Goal: Register for event/course

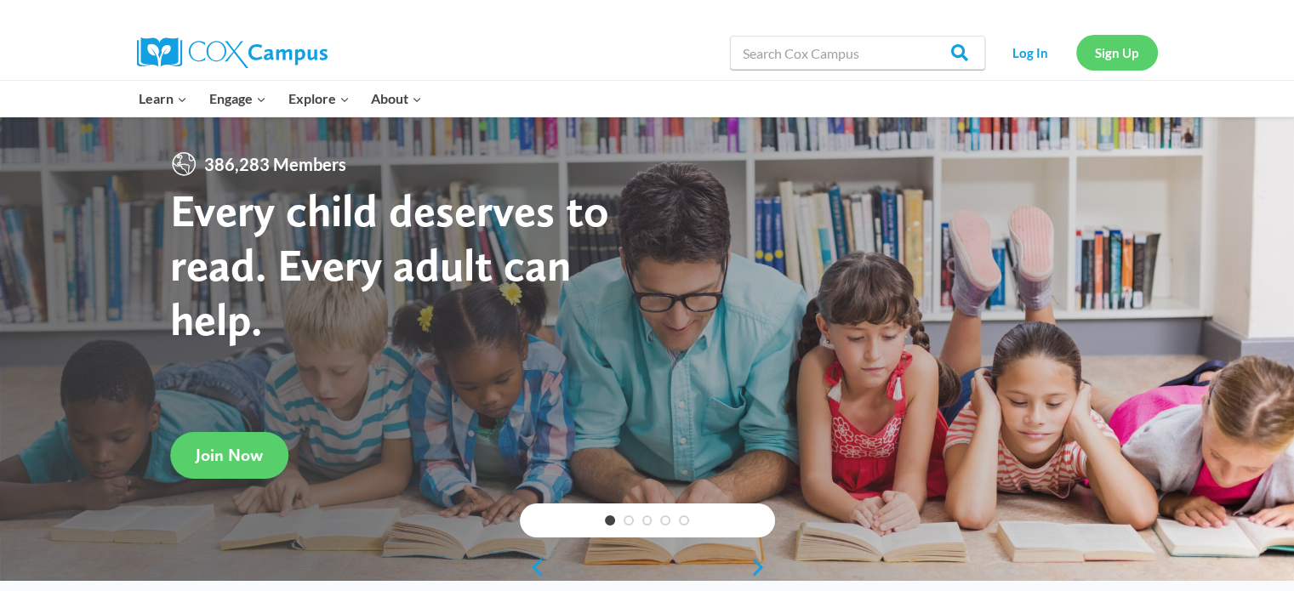
click at [1123, 52] on link "Sign Up" at bounding box center [1117, 52] width 82 height 35
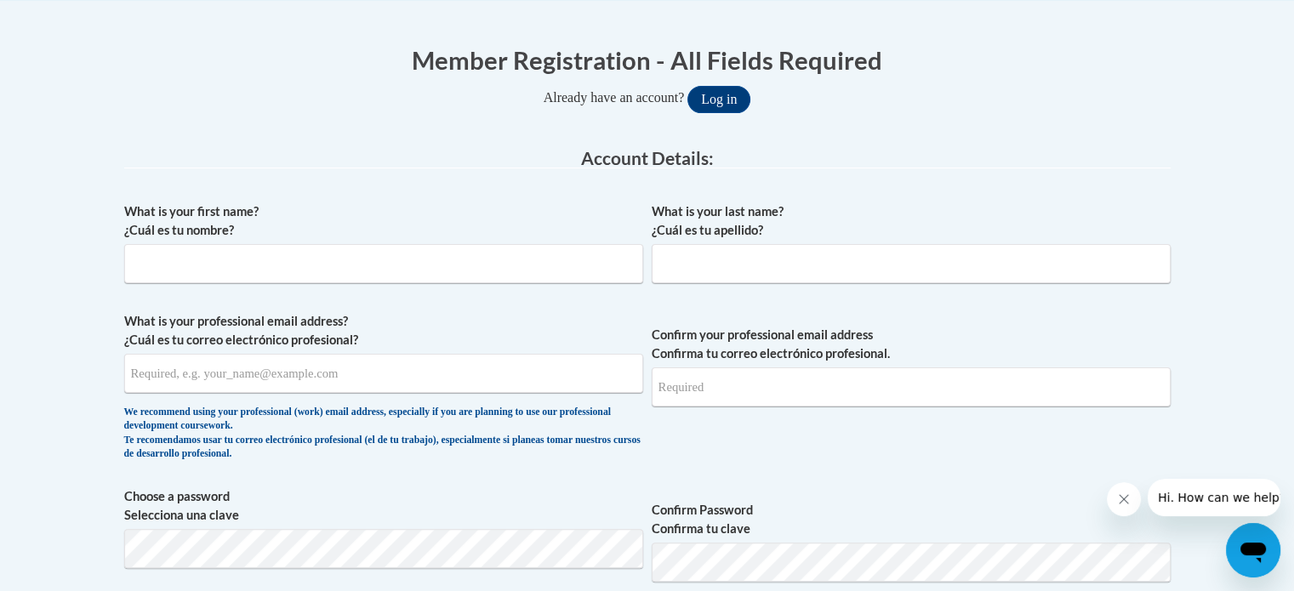
scroll to position [316, 0]
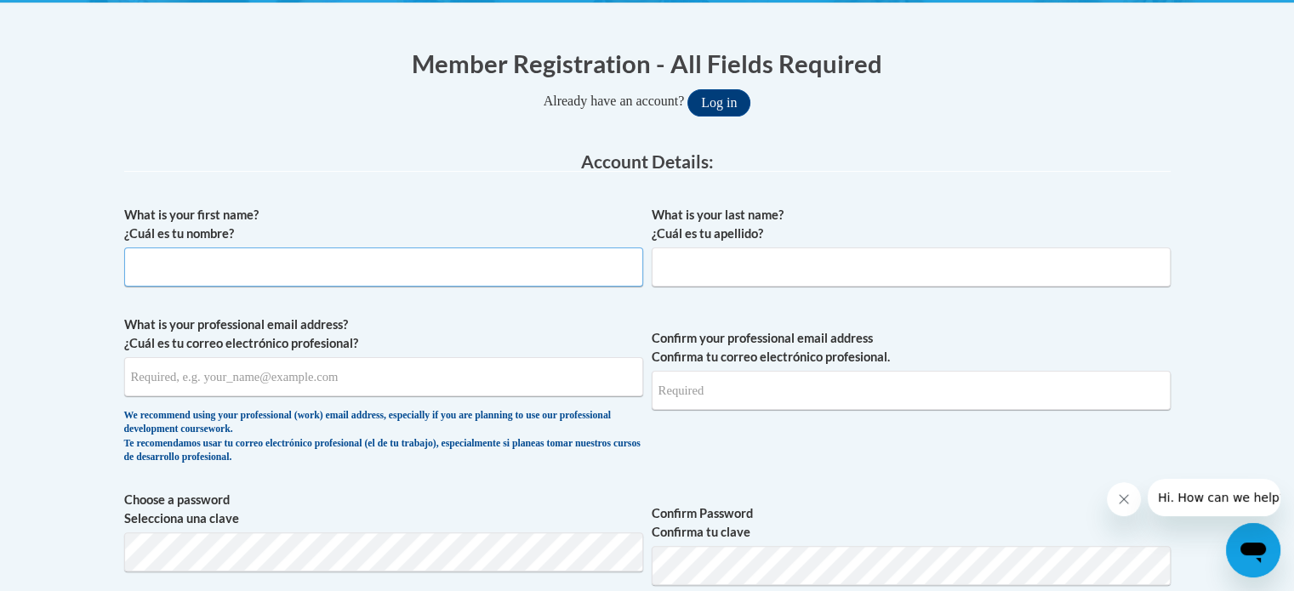
click at [397, 276] on input "What is your first name? ¿Cuál es tu nombre?" at bounding box center [383, 267] width 519 height 39
type input "Leslie"
type input "Stallings"
click at [295, 381] on input "What is your professional email address? ¿Cuál es tu correo electrónico profesi…" at bounding box center [383, 376] width 519 height 39
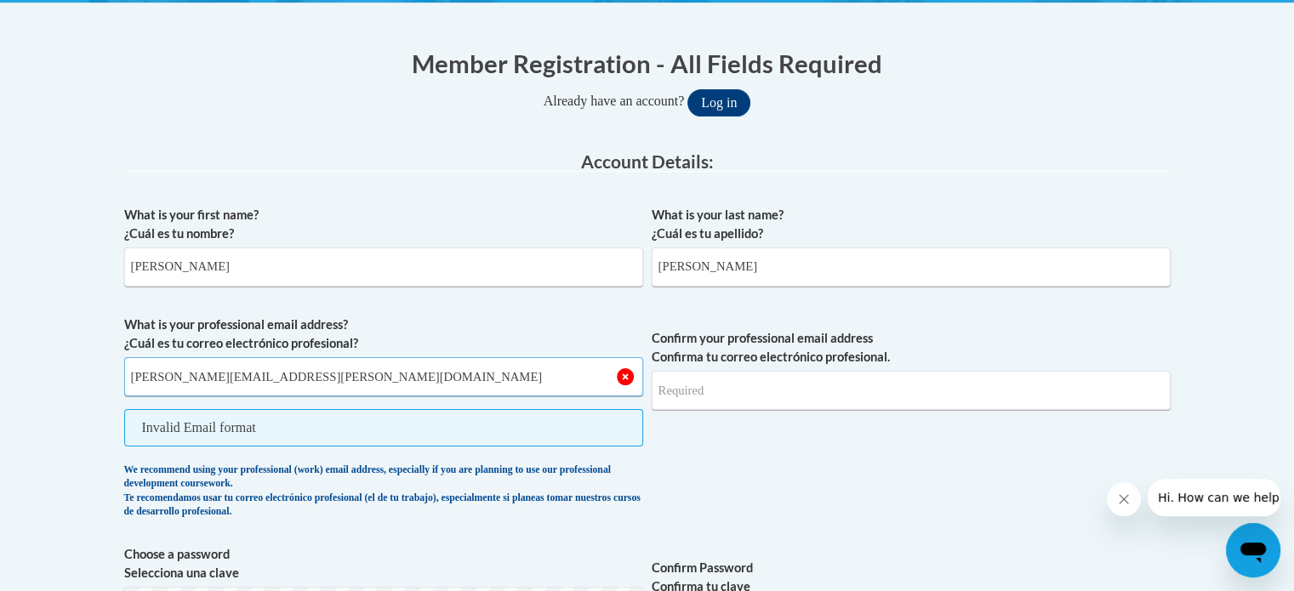
type input "leslie.stallings@encsd.k12.nc.us"
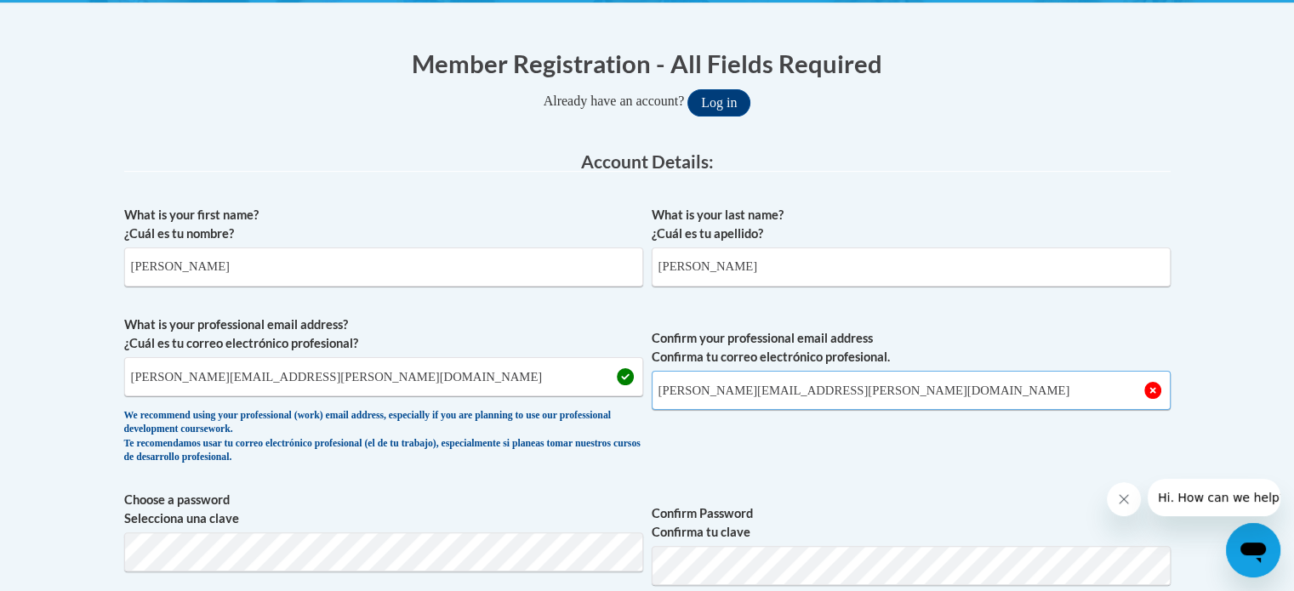
type input "leslie.stallings@encsd.k12.nc.us"
click at [903, 452] on span "Confirm your professional email address Confirma tu correo electrónico profesio…" at bounding box center [911, 394] width 519 height 157
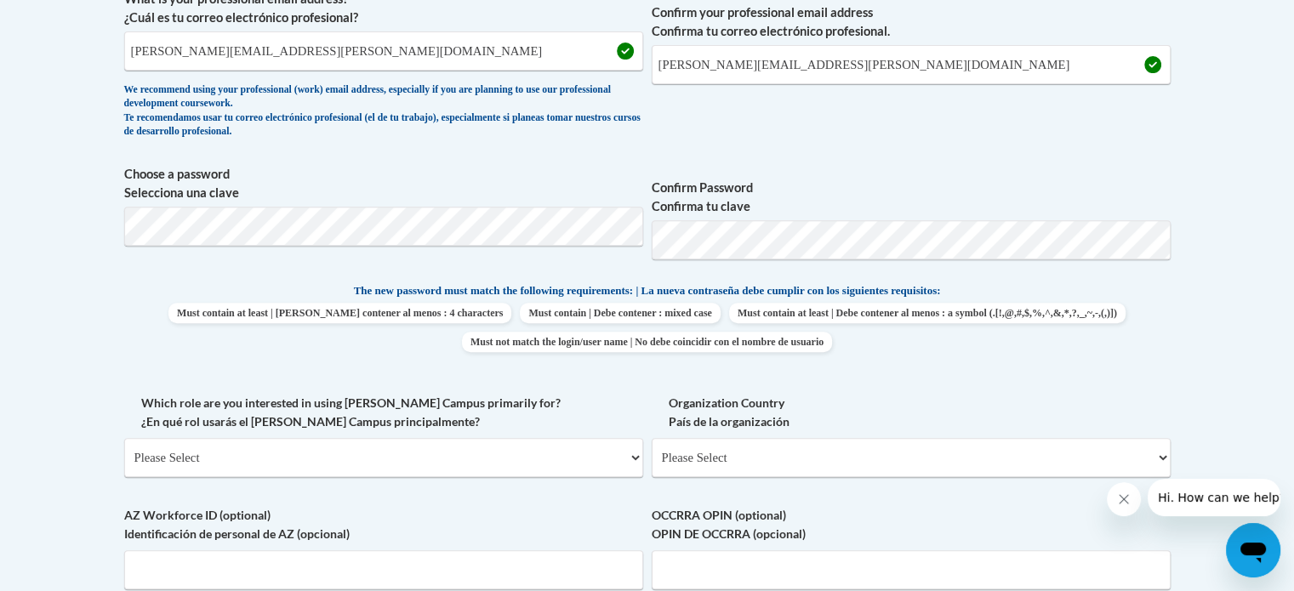
scroll to position [640, 0]
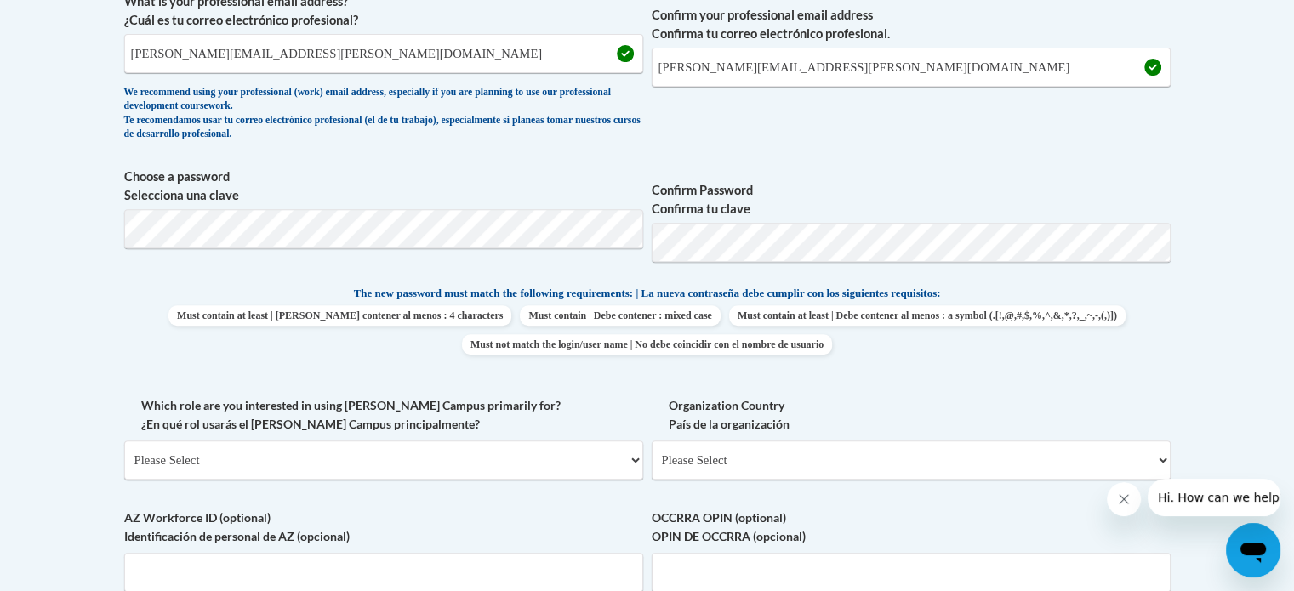
click at [1192, 305] on body "This site uses cookies to help improve your learning experience. By continuing …" at bounding box center [647, 398] width 1294 height 2076
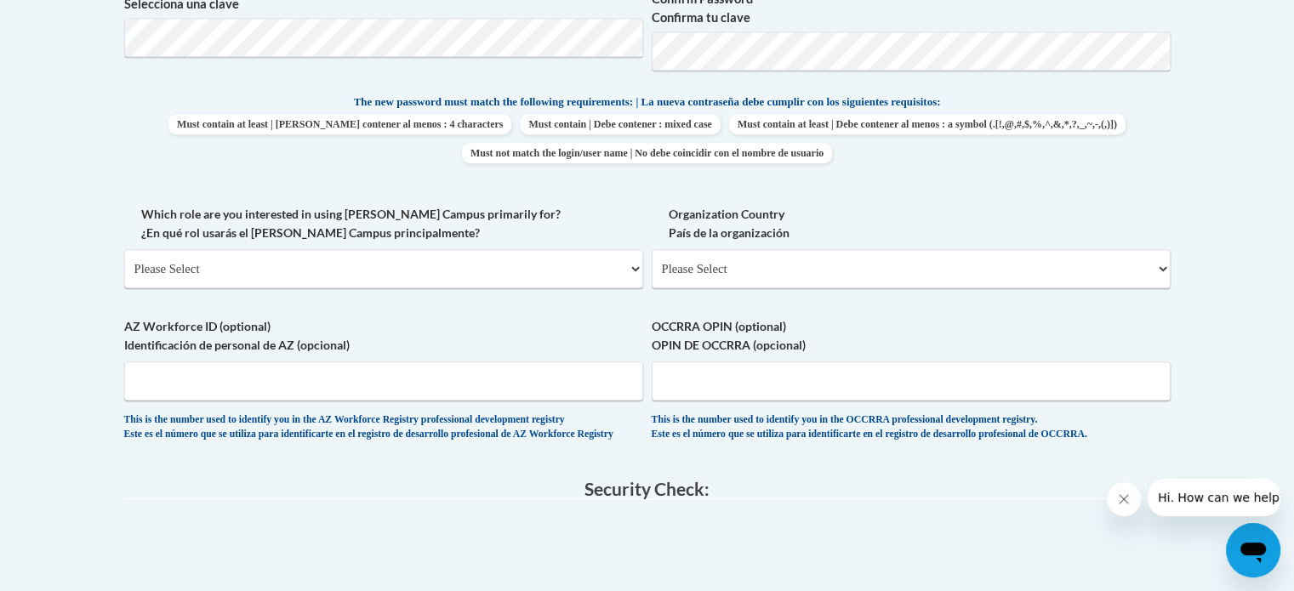
scroll to position [908, 0]
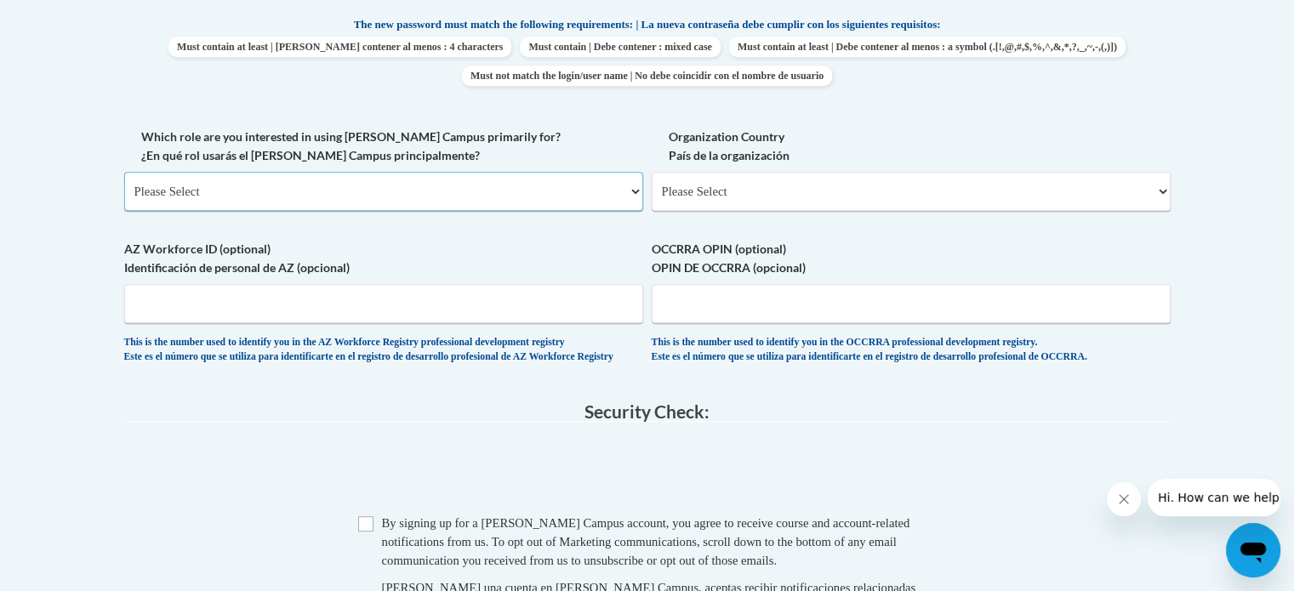
click at [497, 194] on select "Please Select College/University | Colegio/Universidad Community/Nonprofit Part…" at bounding box center [383, 191] width 519 height 39
select select "fbf2d438-af2f-41f8-98f1-81c410e29de3"
click at [124, 172] on select "Please Select College/University | Colegio/Universidad Community/Nonprofit Part…" at bounding box center [383, 191] width 519 height 39
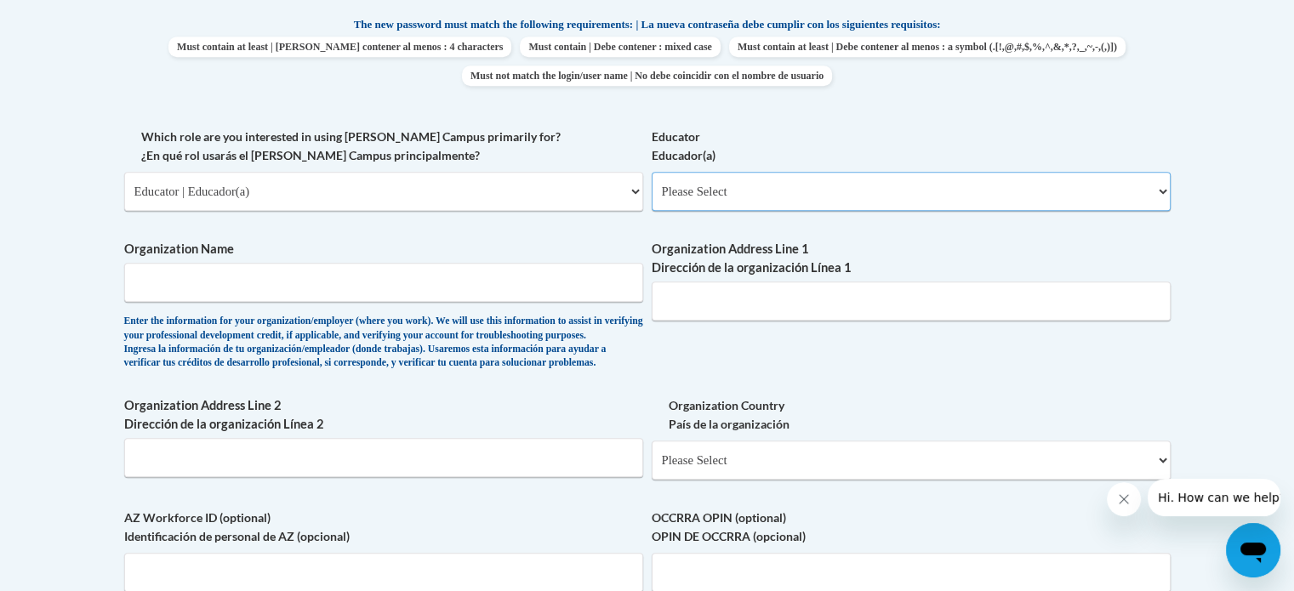
click at [729, 189] on select "Please Select Early Learning/Daycare Teacher/Family Home Care Provider | Maestr…" at bounding box center [911, 191] width 519 height 39
select select "67563ca1-16dc-4830-a7b3-94a34bed3689"
click at [652, 172] on select "Please Select Early Learning/Daycare Teacher/Family Home Care Provider | Maestr…" at bounding box center [911, 191] width 519 height 39
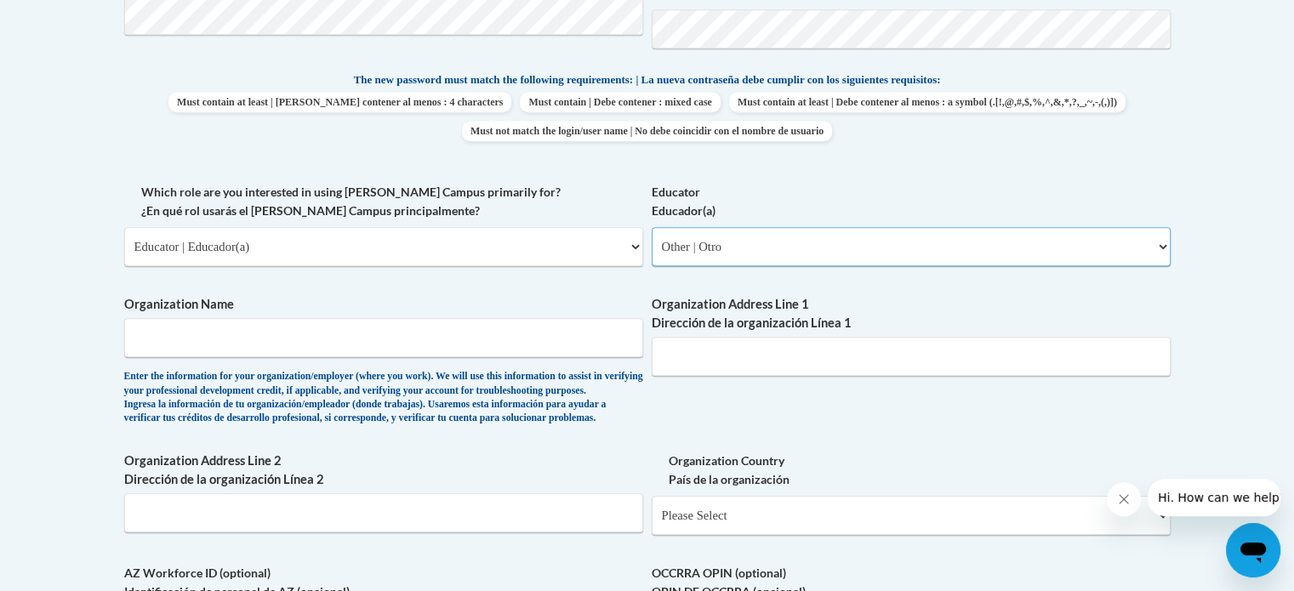
scroll to position [844, 0]
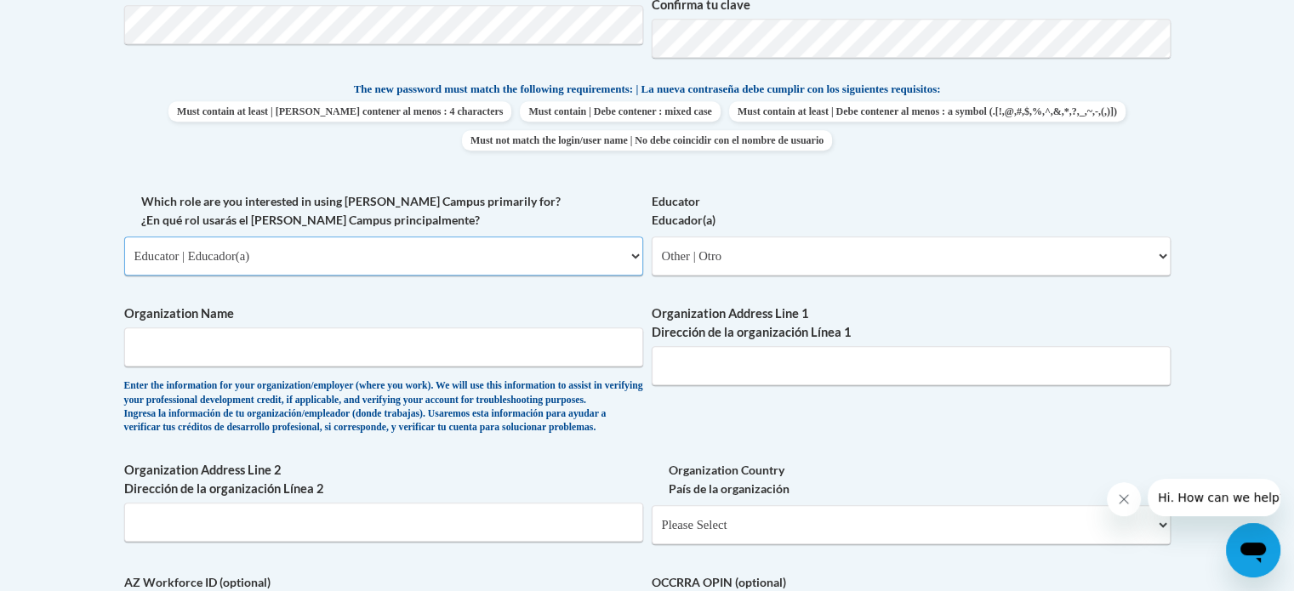
click at [558, 261] on select "Please Select College/University | Colegio/Universidad Community/Nonprofit Part…" at bounding box center [383, 255] width 519 height 39
select select "5a18ea06-2b54-4451-96f2-d152daf9eac5"
click at [124, 236] on select "Please Select College/University | Colegio/Universidad Community/Nonprofit Part…" at bounding box center [383, 255] width 519 height 39
click at [756, 265] on select "Please Select College/University Staff | Empleado universitario College/Univers…" at bounding box center [911, 255] width 519 height 39
select select "99b32b07-cffc-426c-8bf6-0cd77760d84b"
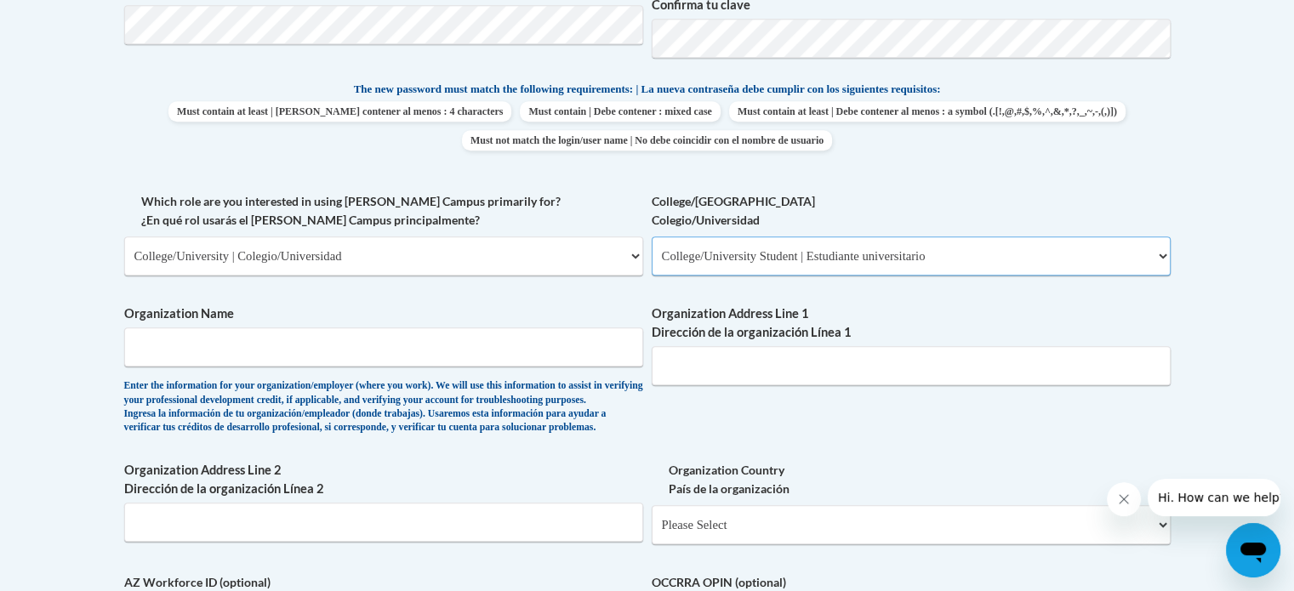
click at [652, 236] on select "Please Select College/University Staff | Empleado universitario College/Univers…" at bounding box center [911, 255] width 519 height 39
click at [394, 346] on input "Organization Name" at bounding box center [383, 346] width 519 height 39
type input "UNC Greensboro"
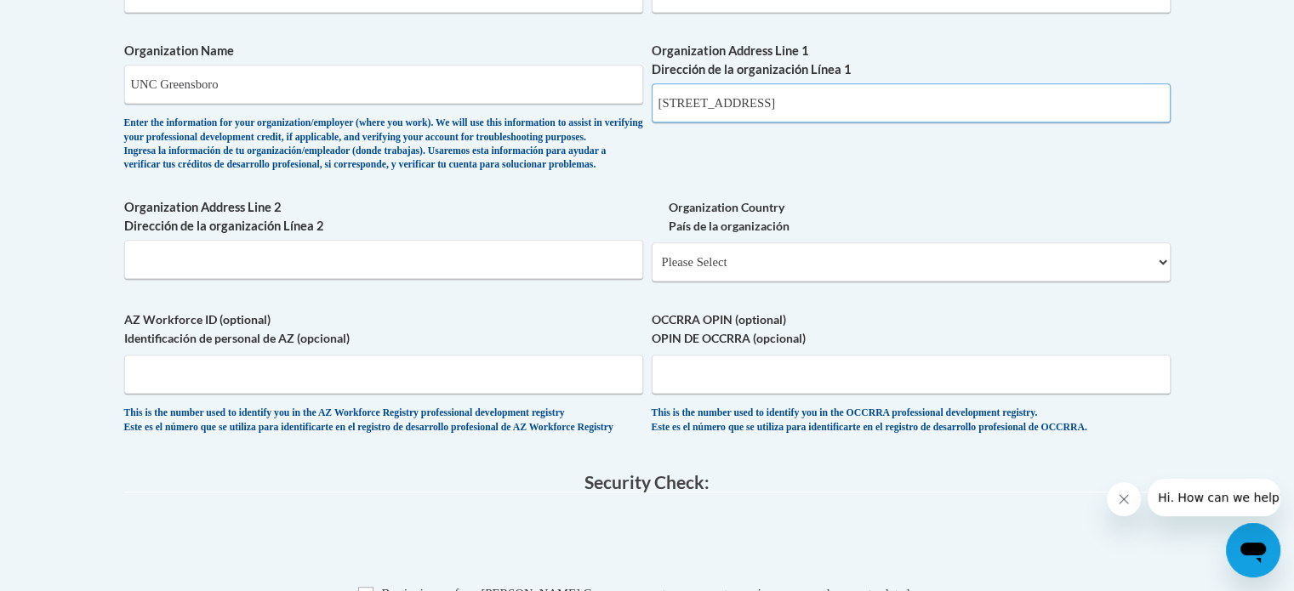
scroll to position [1101, 0]
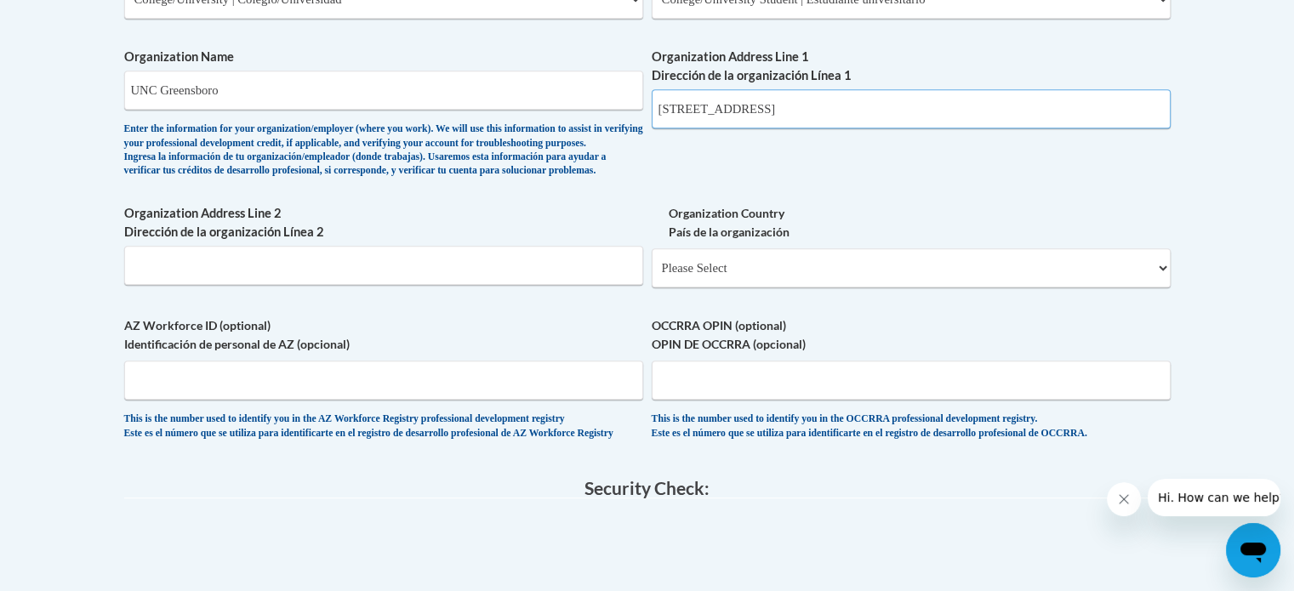
type input "1400 Spring Garden St"
click at [490, 285] on input "Organization Address Line 2 Dirección de la organización Línea 2" at bounding box center [383, 265] width 519 height 39
type input "Greensboro, NC 27412"
click at [903, 285] on select "Please Select United States | Estados Unidos Outside of the United States | Fue…" at bounding box center [911, 267] width 519 height 39
select select "ad49bcad-a171-4b2e-b99c-48b446064914"
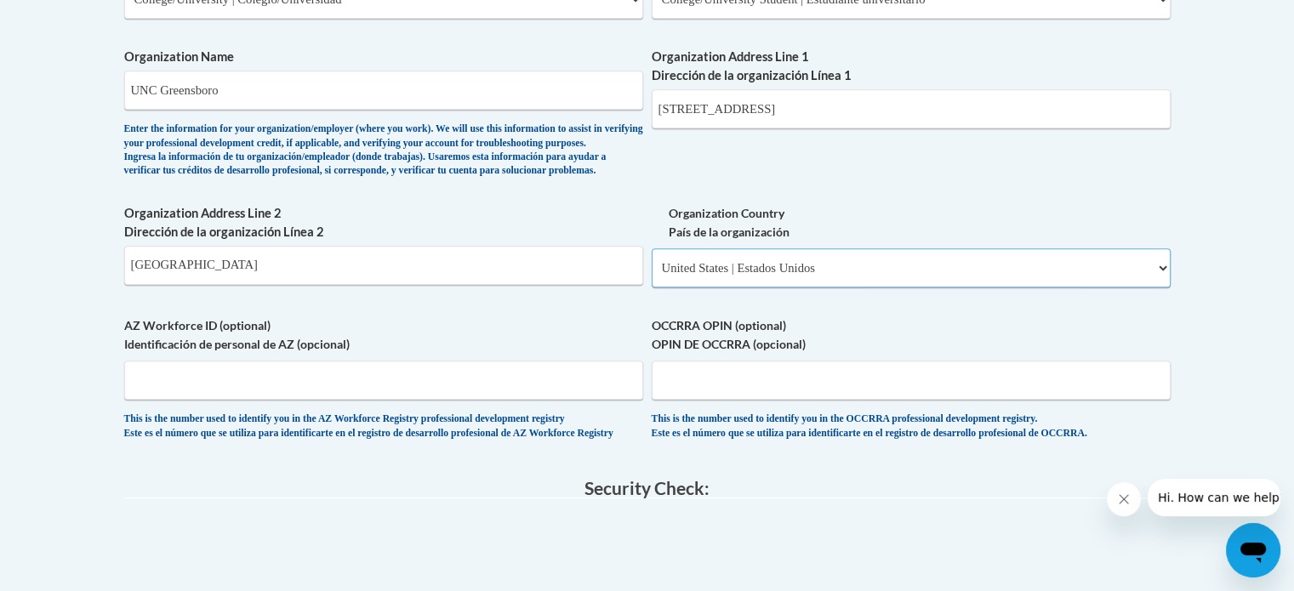
click at [652, 276] on select "Please Select United States | Estados Unidos Outside of the United States | Fue…" at bounding box center [911, 267] width 519 height 39
select select
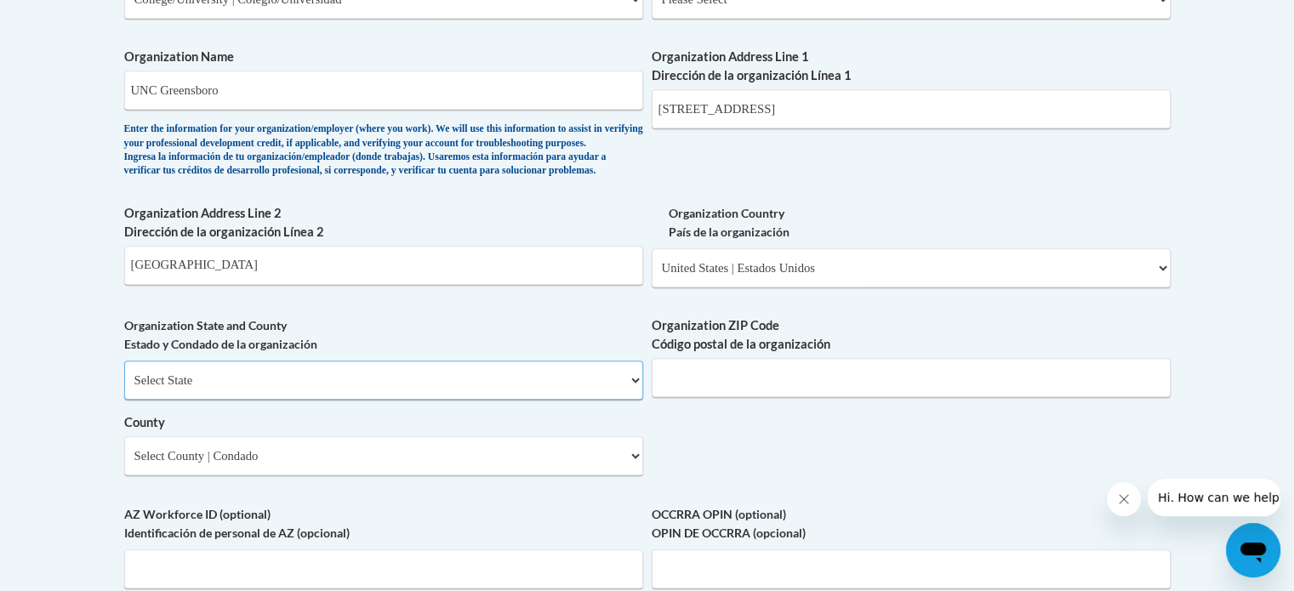
drag, startPoint x: 439, startPoint y: 411, endPoint x: 359, endPoint y: 403, distance: 80.3
click at [359, 400] on select "Select State Alabama Alaska Arizona Arkansas California Colorado Connecticut De…" at bounding box center [383, 380] width 519 height 39
select select "North Carolina"
click at [124, 388] on select "Select State Alabama Alaska Arizona Arkansas California Colorado Connecticut De…" at bounding box center [383, 380] width 519 height 39
click at [793, 397] on input "Organization ZIP Code Código postal de la organización" at bounding box center [911, 377] width 519 height 39
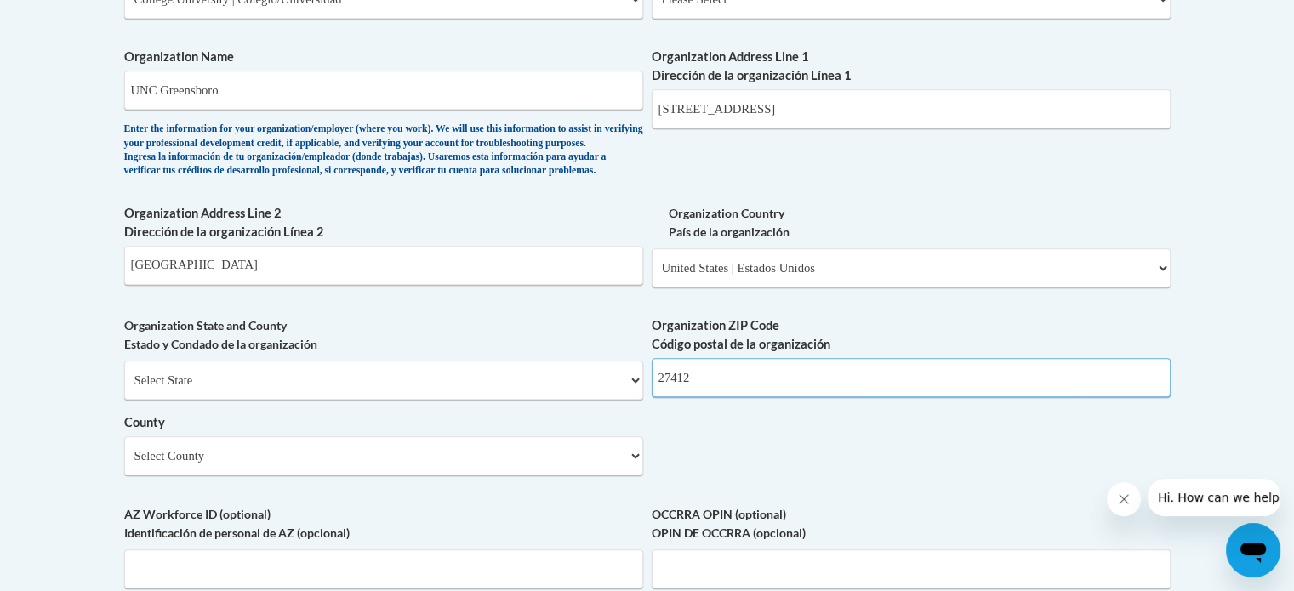
type input "27412"
drag, startPoint x: 287, startPoint y: 290, endPoint x: 77, endPoint y: 307, distance: 210.8
click at [77, 307] on body "This site uses cookies to help improve your learning experience. By continuing …" at bounding box center [647, 166] width 1294 height 2534
click at [236, 475] on select "Select County Alamance Alexander Alleghany Anson Ashe Avery Beaufort Bertie Bla…" at bounding box center [383, 455] width 519 height 39
click at [223, 475] on select "Select County Alamance Alexander Alleghany Anson Ashe Avery Beaufort Bertie Bla…" at bounding box center [383, 455] width 519 height 39
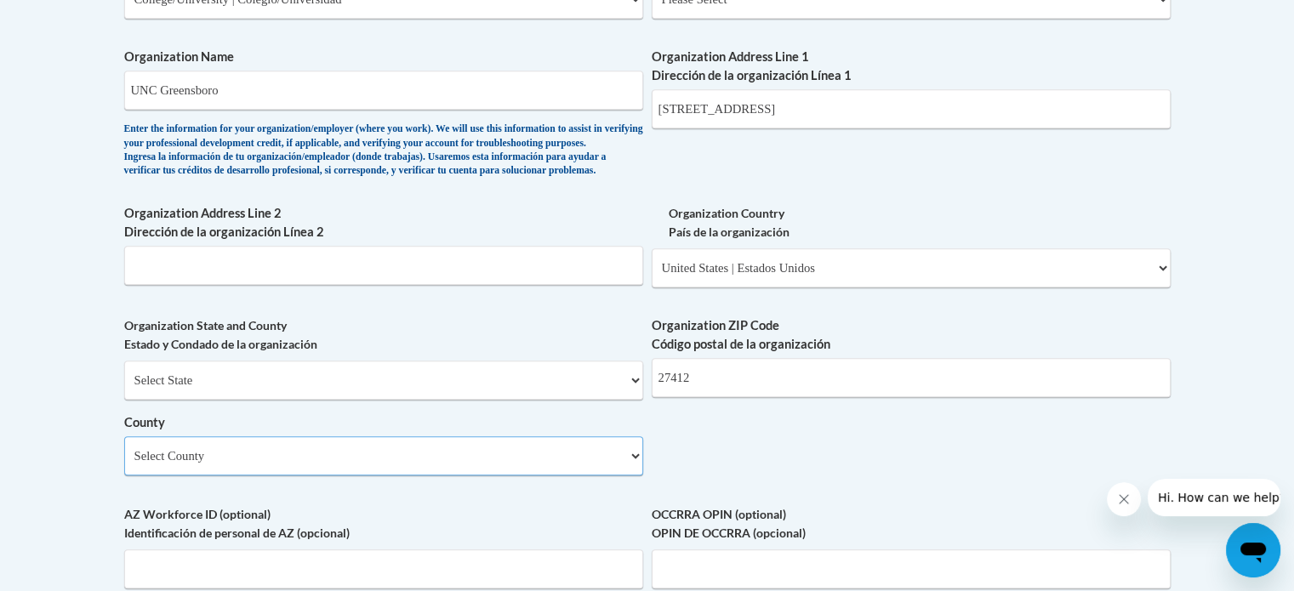
select select "Guilford"
click at [124, 464] on select "Select County Alamance Alexander Alleghany Anson Ashe Avery Beaufort Bertie Bla…" at bounding box center [383, 455] width 519 height 39
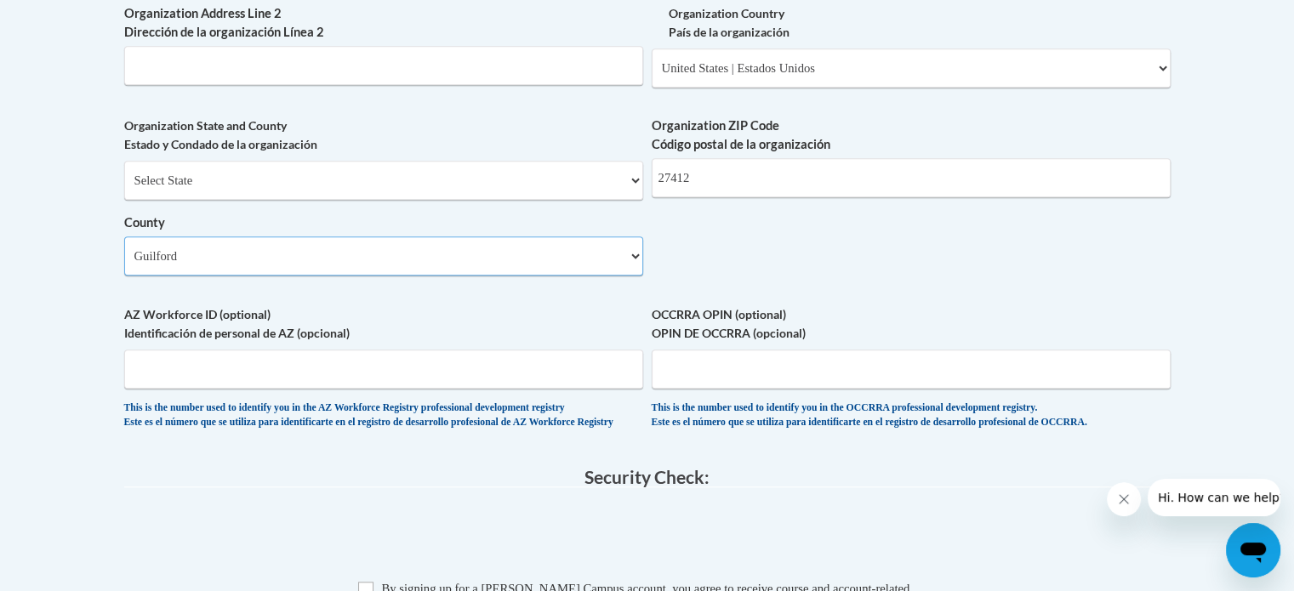
scroll to position [1471, 0]
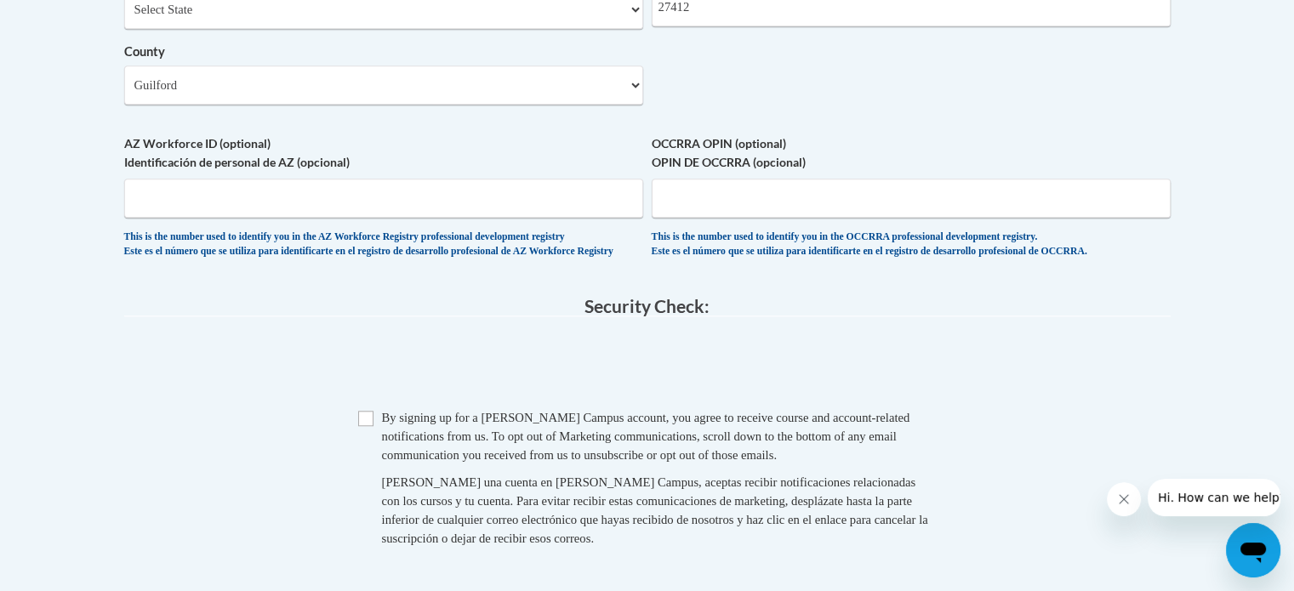
click at [373, 459] on span "Checkbox By signing up for a Cox Campus account, you agree to receive course an…" at bounding box center [647, 486] width 578 height 156
click at [366, 426] on input "Checkbox" at bounding box center [365, 418] width 15 height 15
checkbox input "true"
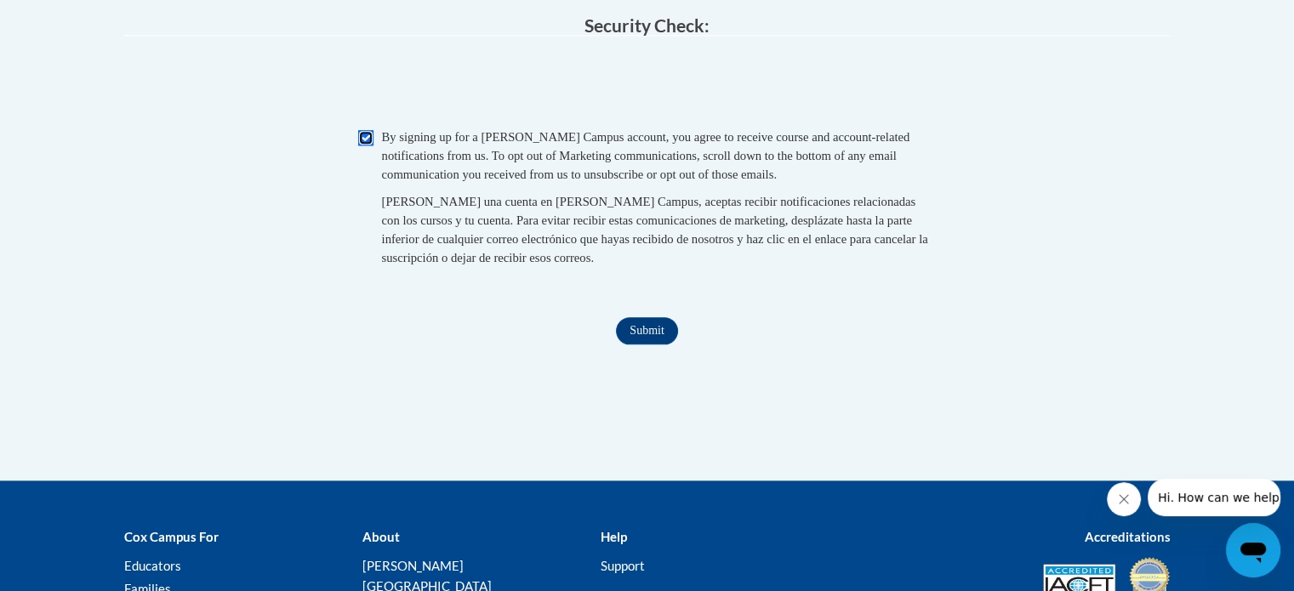
scroll to position [1767, 0]
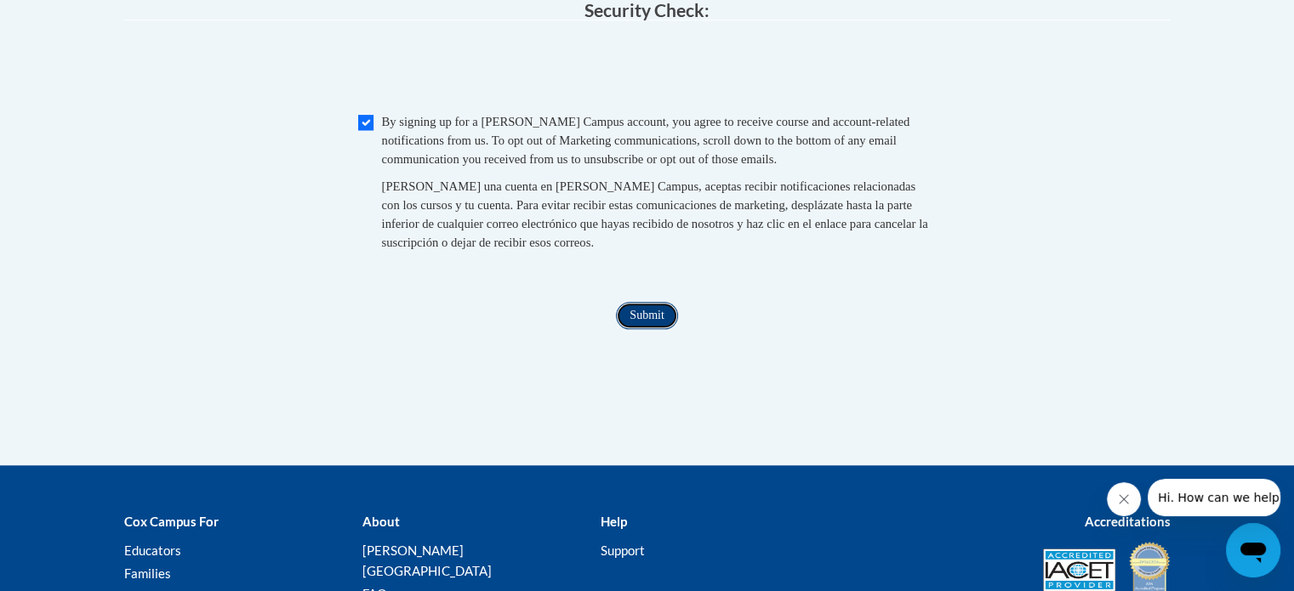
click at [650, 329] on input "Submit" at bounding box center [646, 315] width 61 height 27
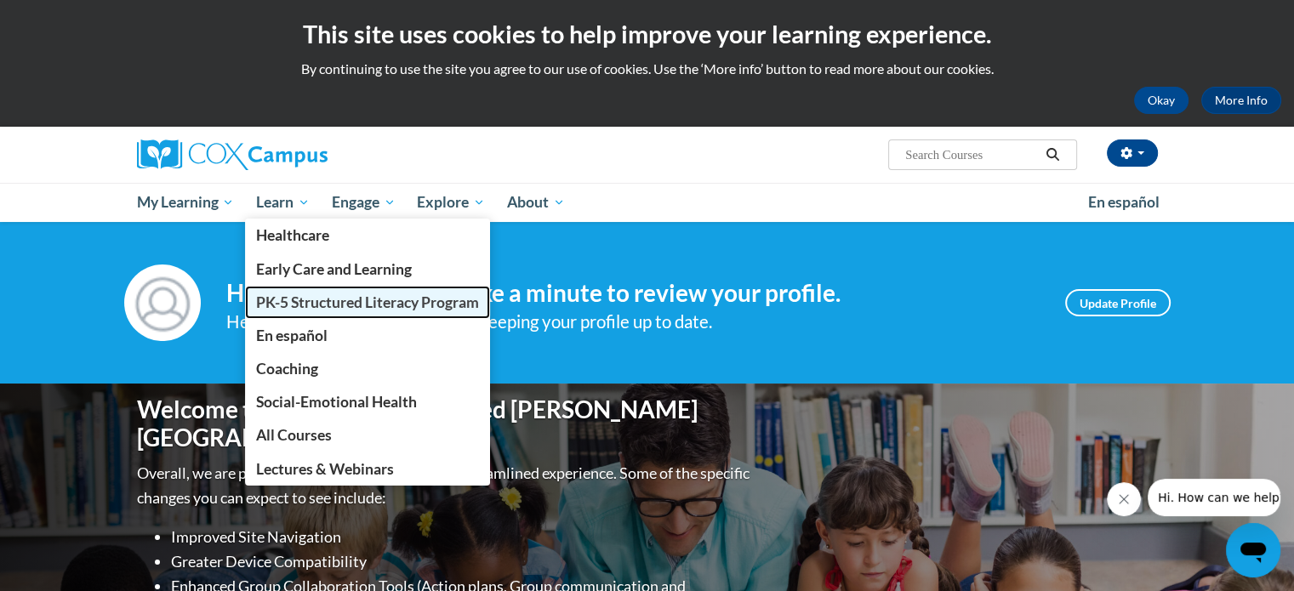
click at [303, 301] on span "PK-5 Structured Literacy Program" at bounding box center [367, 302] width 223 height 18
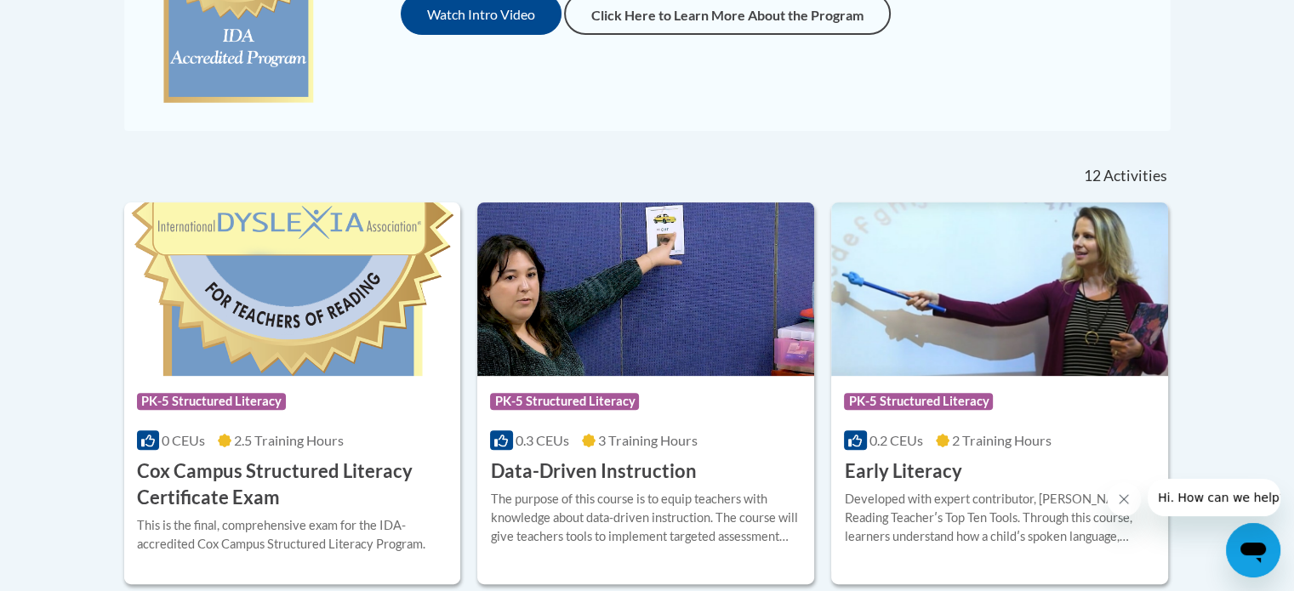
scroll to position [570, 0]
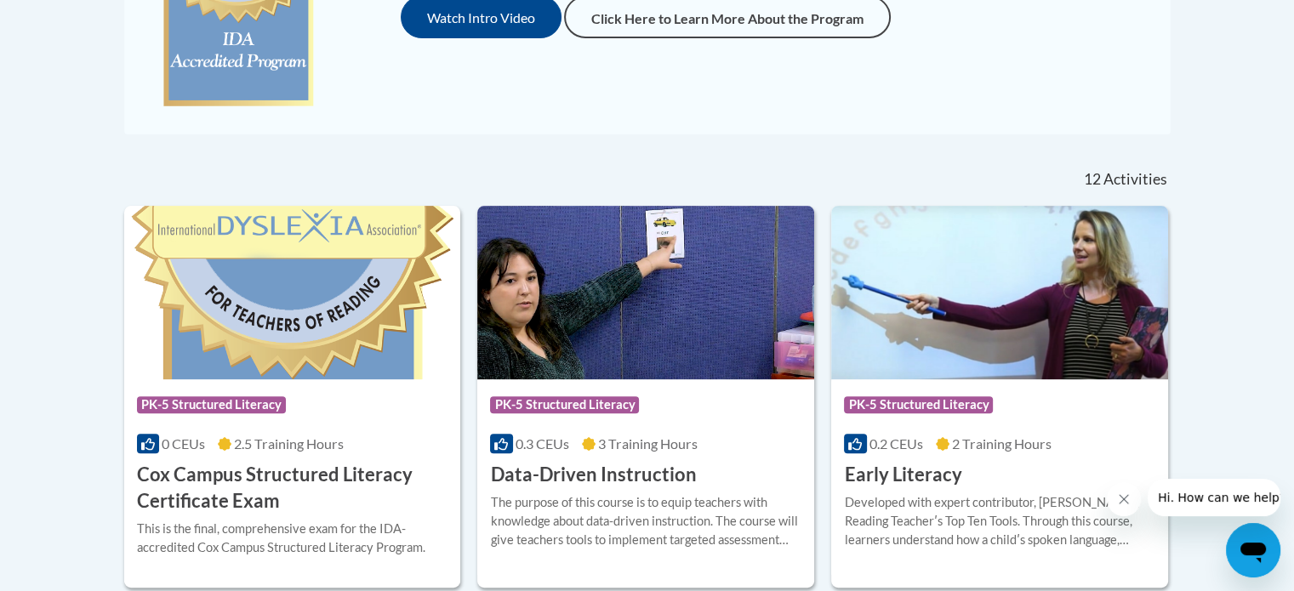
click at [1124, 499] on icon "Close message from company" at bounding box center [1123, 499] width 9 height 9
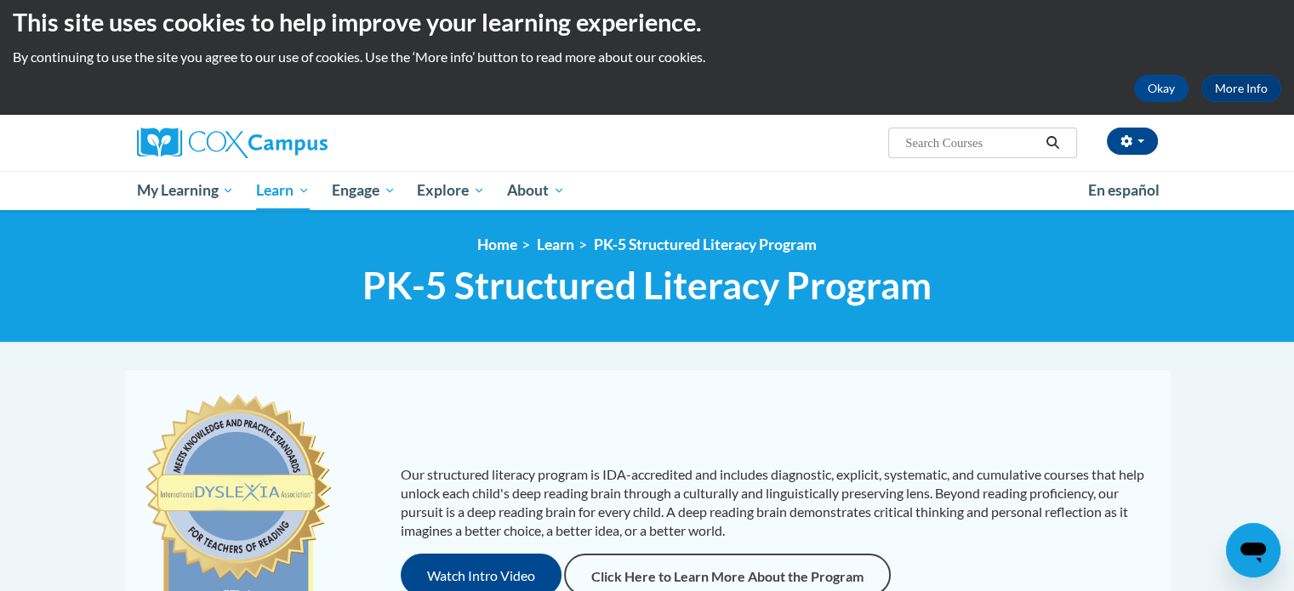
scroll to position [5, 0]
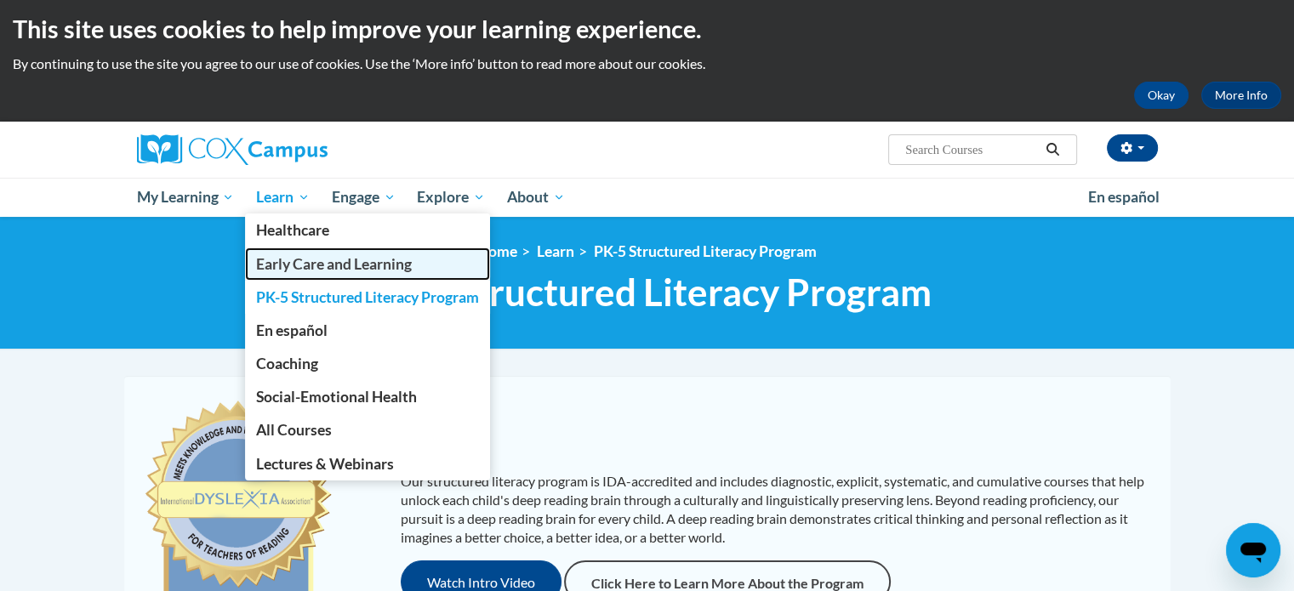
click at [295, 259] on span "Early Care and Learning" at bounding box center [334, 264] width 156 height 18
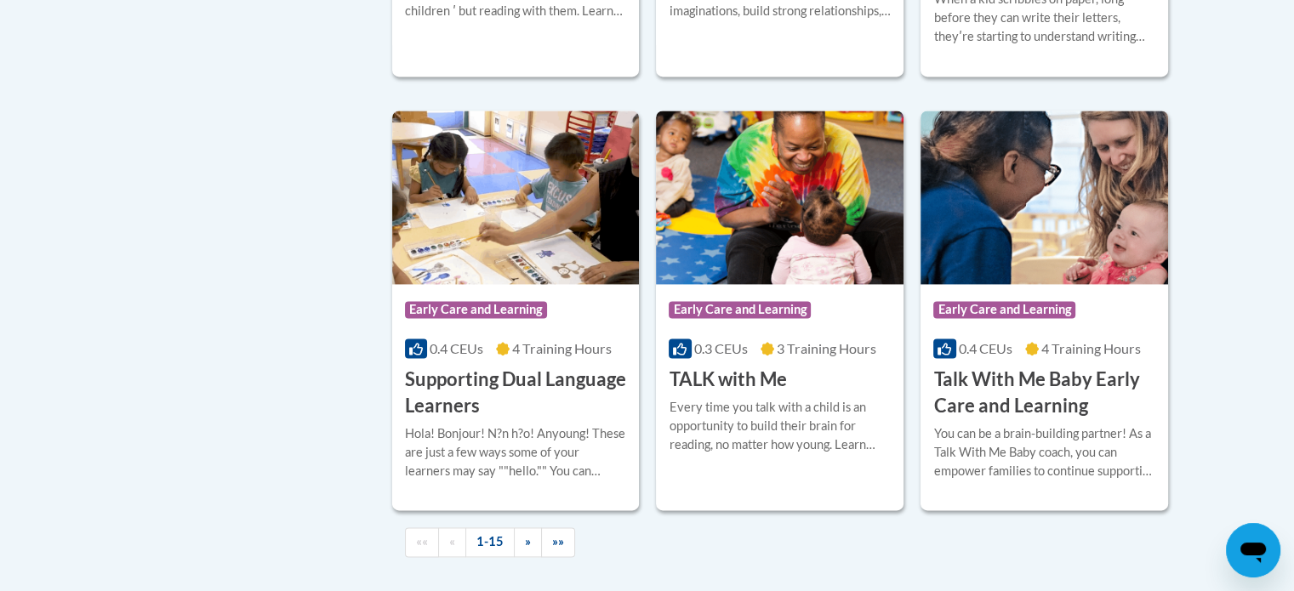
scroll to position [2368, 0]
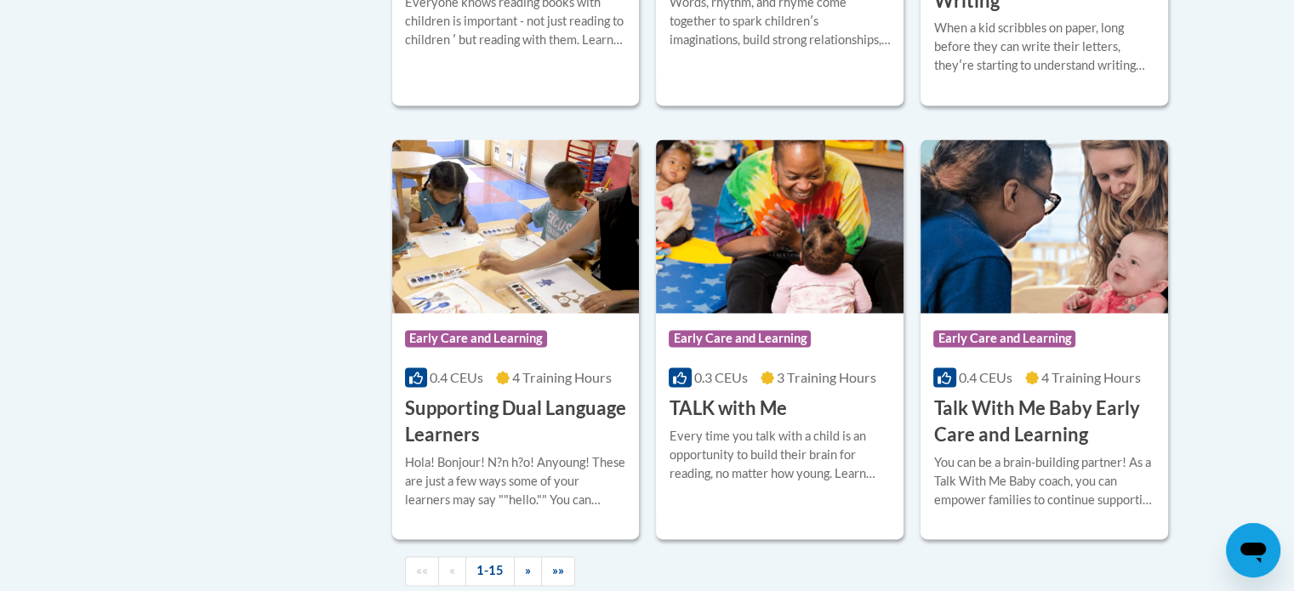
drag, startPoint x: 1306, startPoint y: 151, endPoint x: 1275, endPoint y: 580, distance: 429.8
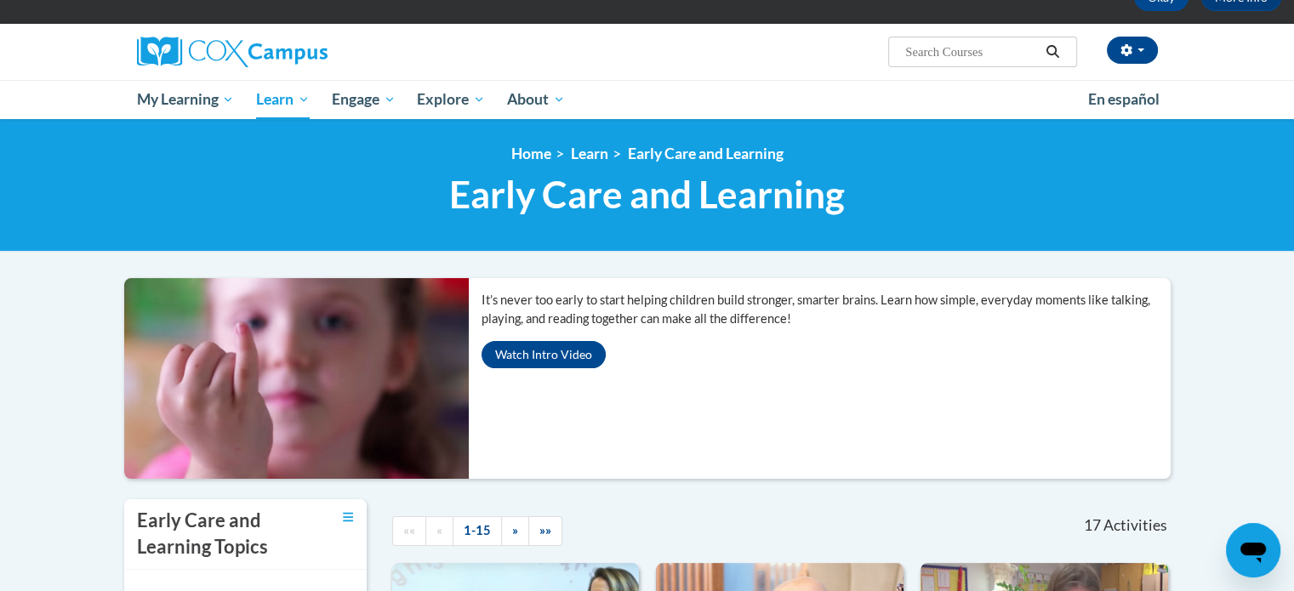
scroll to position [0, 0]
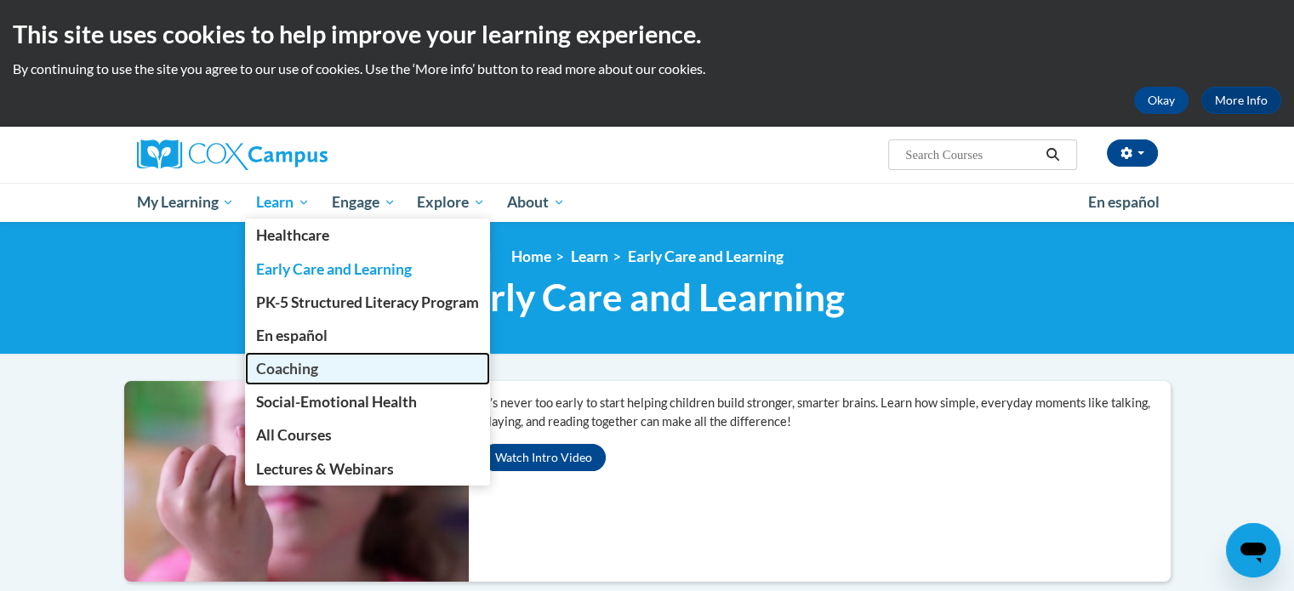
click at [330, 370] on link "Coaching" at bounding box center [367, 368] width 245 height 33
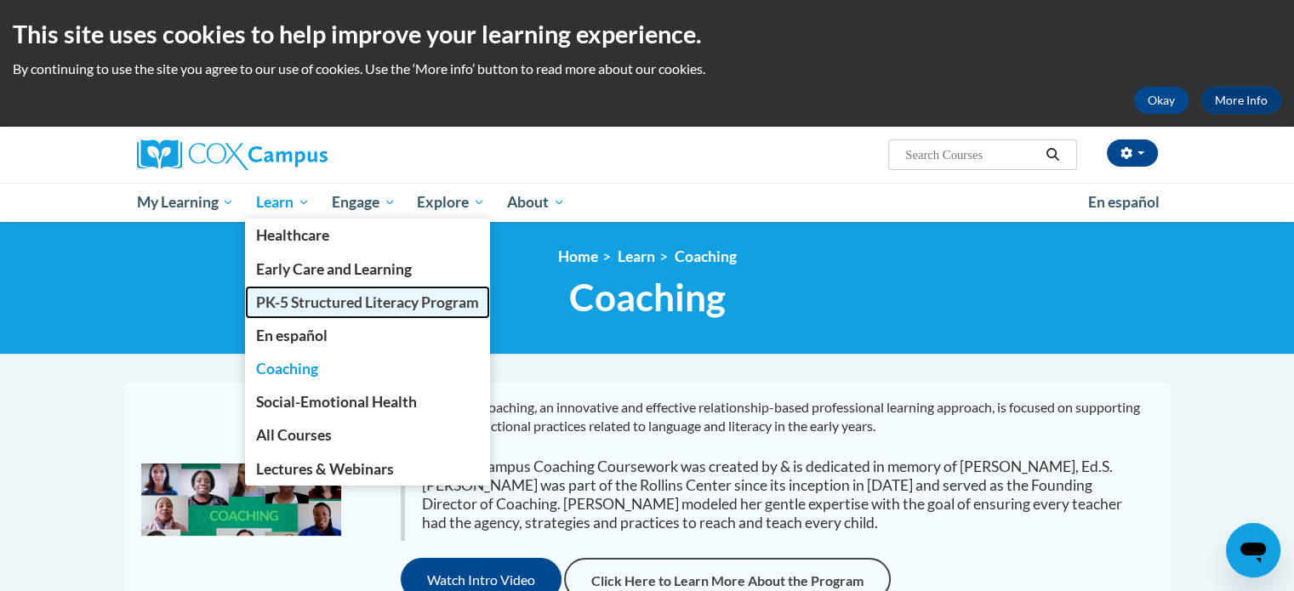
drag, startPoint x: 316, startPoint y: 309, endPoint x: 303, endPoint y: 304, distance: 14.3
click at [303, 304] on span "PK-5 Structured Literacy Program" at bounding box center [367, 302] width 223 height 18
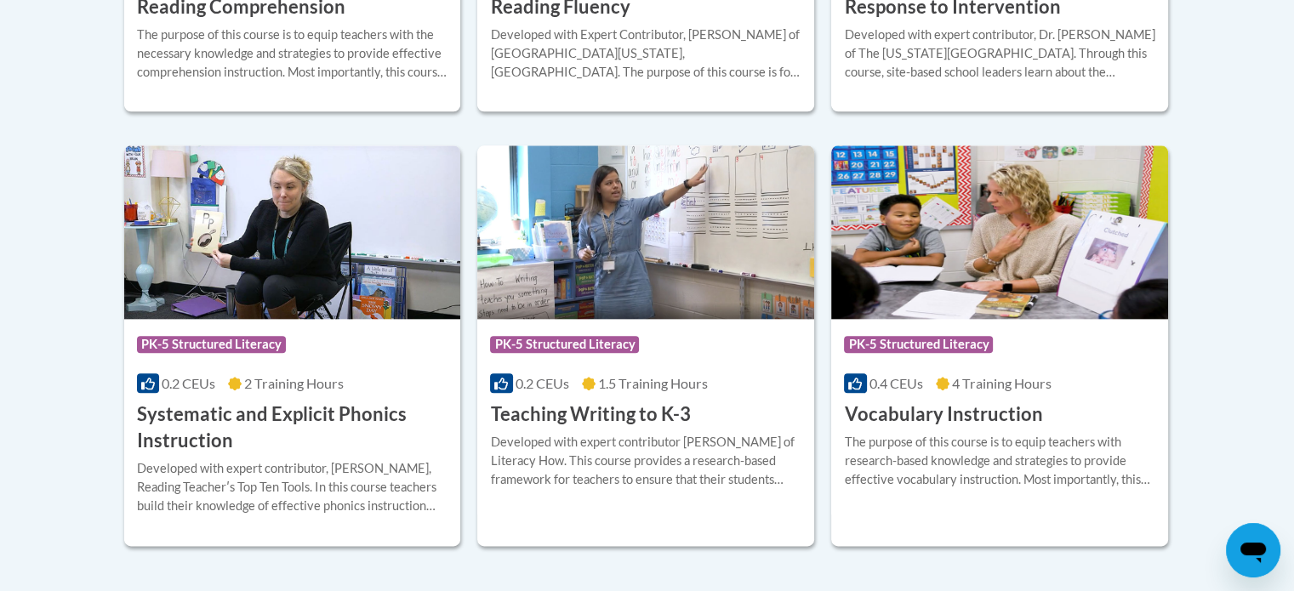
scroll to position [1948, 0]
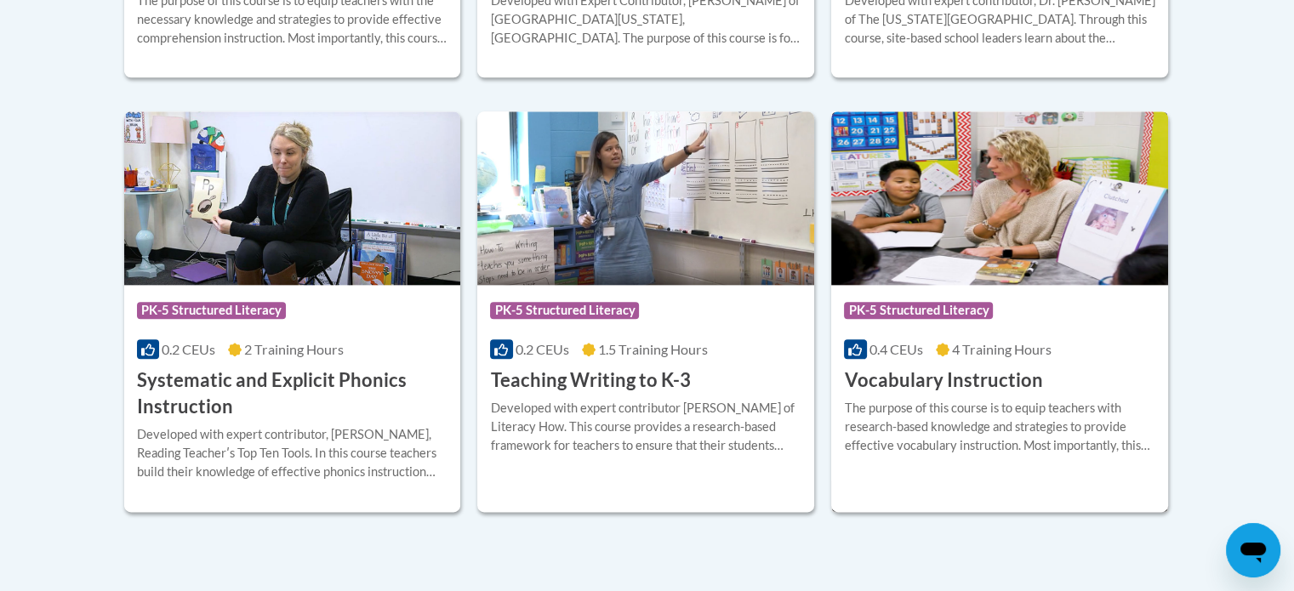
drag, startPoint x: 942, startPoint y: 433, endPoint x: 928, endPoint y: 431, distance: 14.6
click at [928, 431] on div "The purpose of this course is to equip teachers with research-based knowledge a…" at bounding box center [999, 427] width 311 height 56
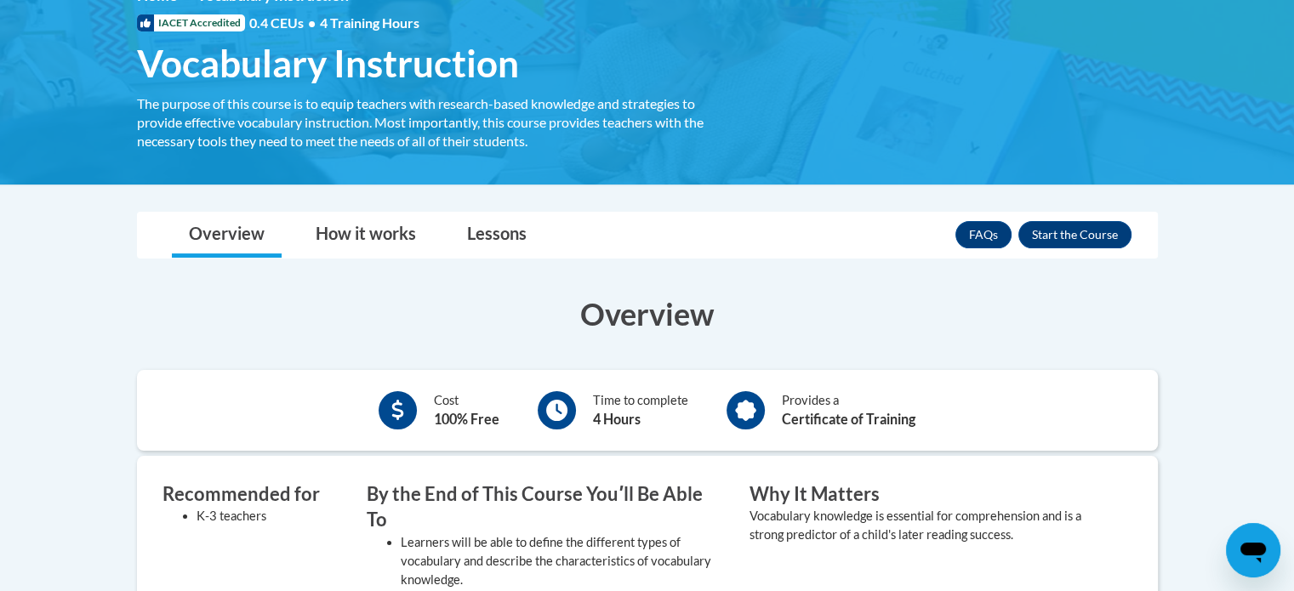
scroll to position [270, 0]
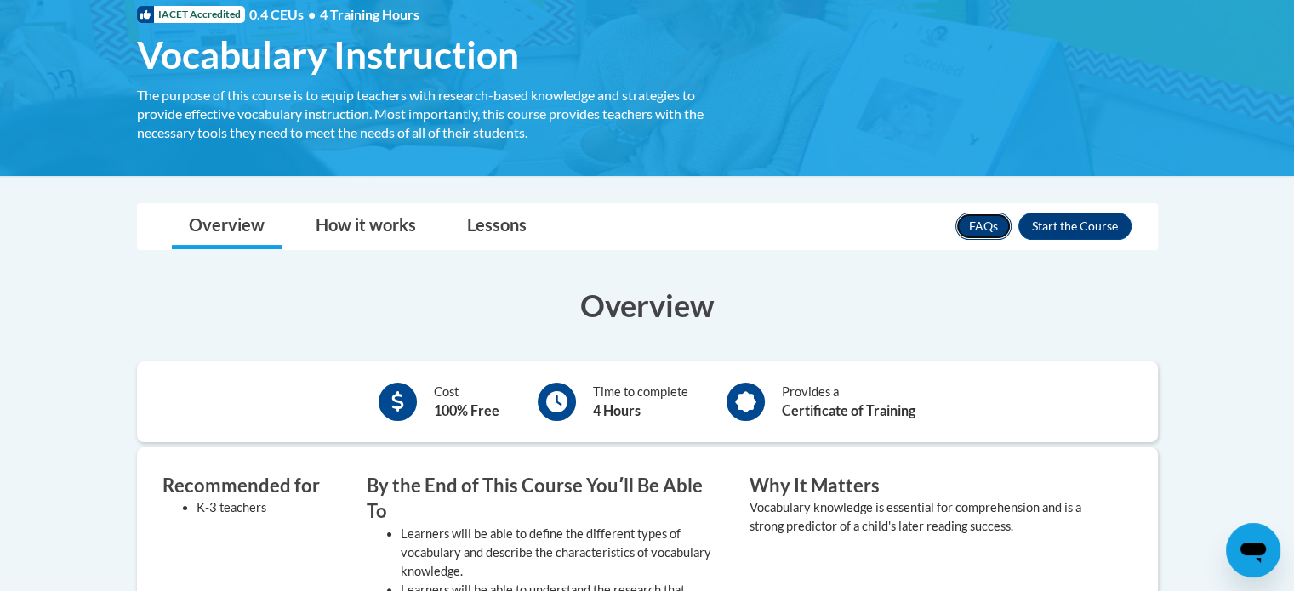
click at [983, 227] on link "FAQs" at bounding box center [983, 226] width 56 height 27
click at [1094, 230] on button "Enroll" at bounding box center [1074, 226] width 113 height 27
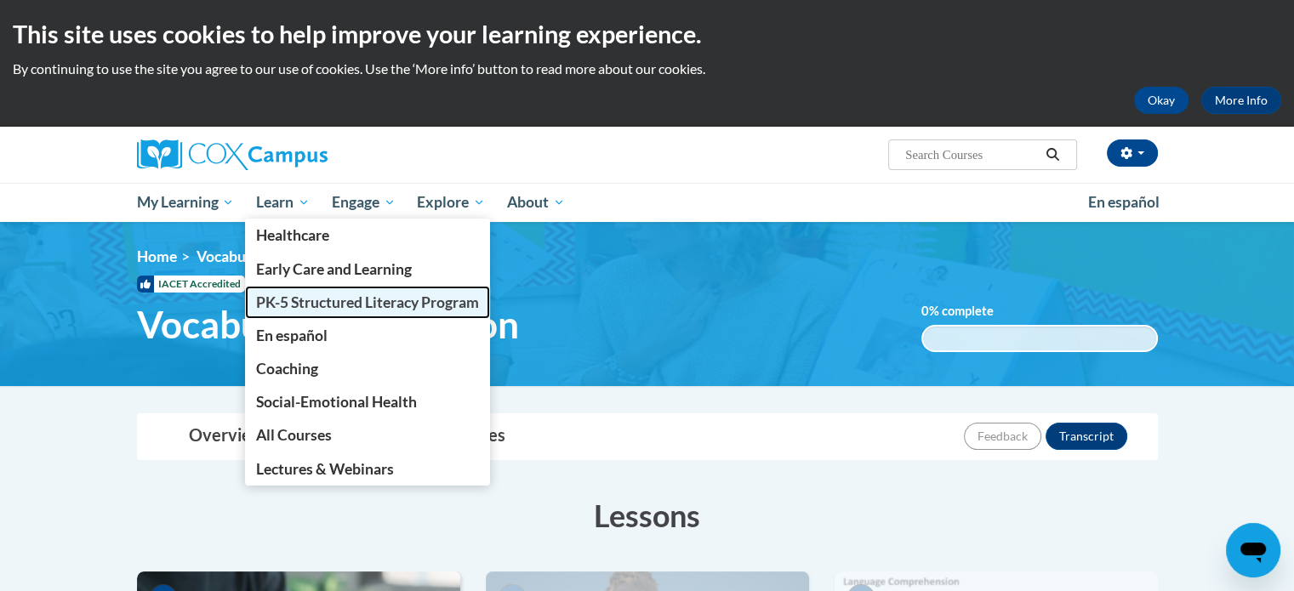
click at [332, 304] on span "PK-5 Structured Literacy Program" at bounding box center [367, 302] width 223 height 18
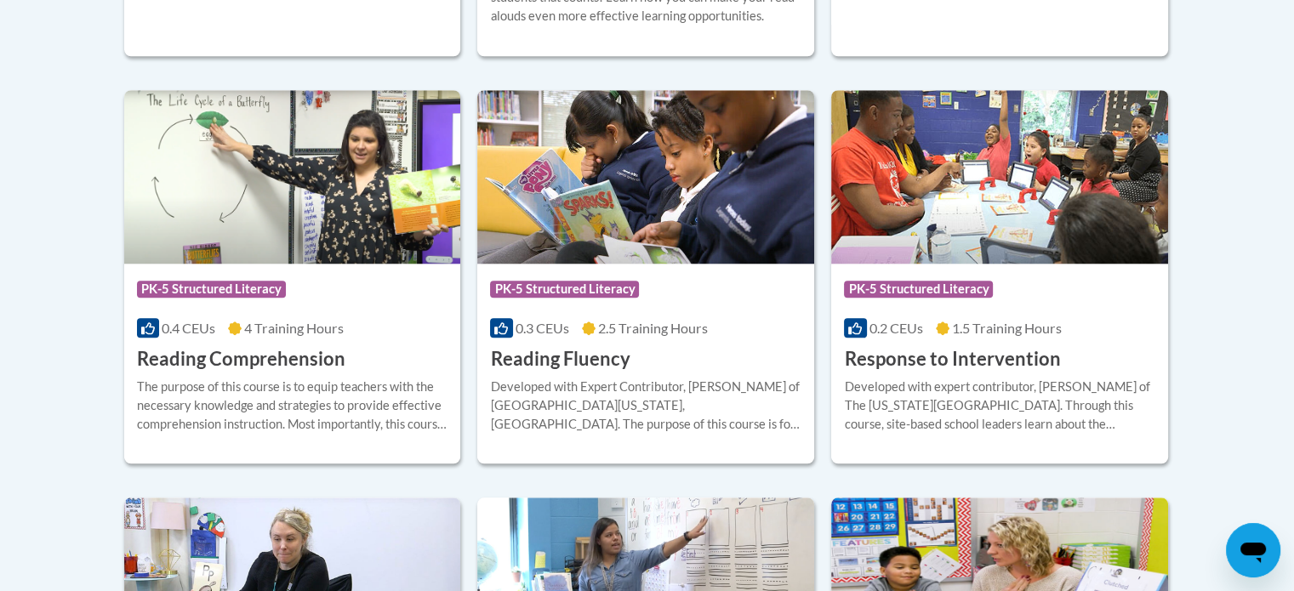
scroll to position [1565, 0]
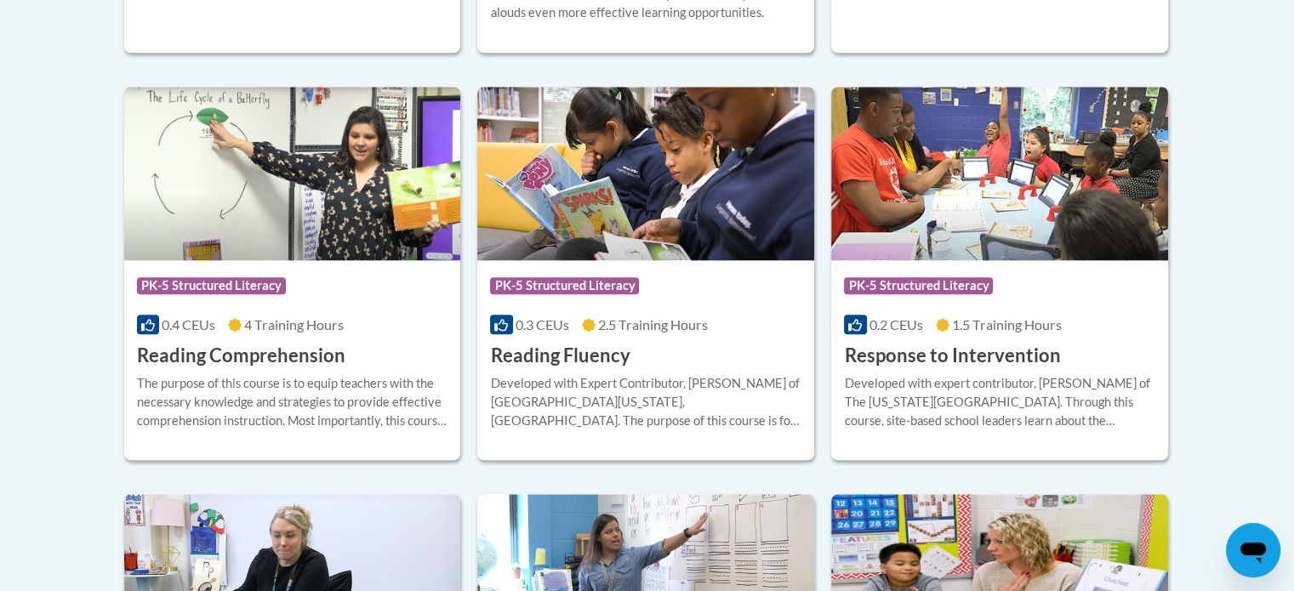
drag, startPoint x: 0, startPoint y: 0, endPoint x: 1305, endPoint y: 631, distance: 1449.3
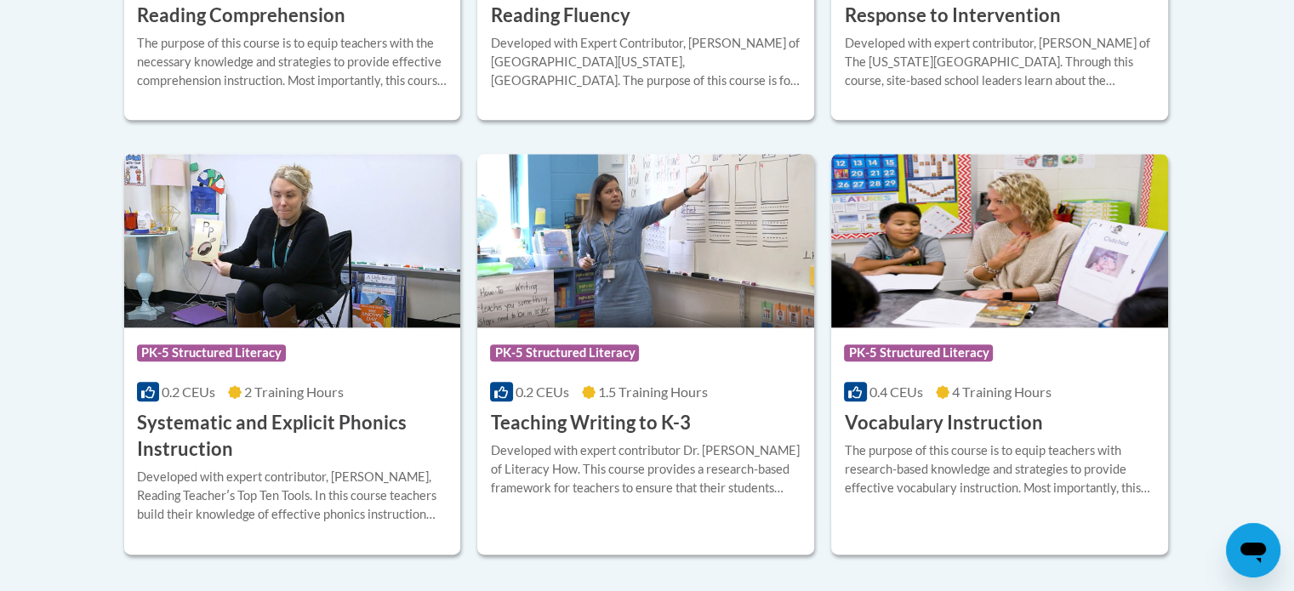
scroll to position [1915, 0]
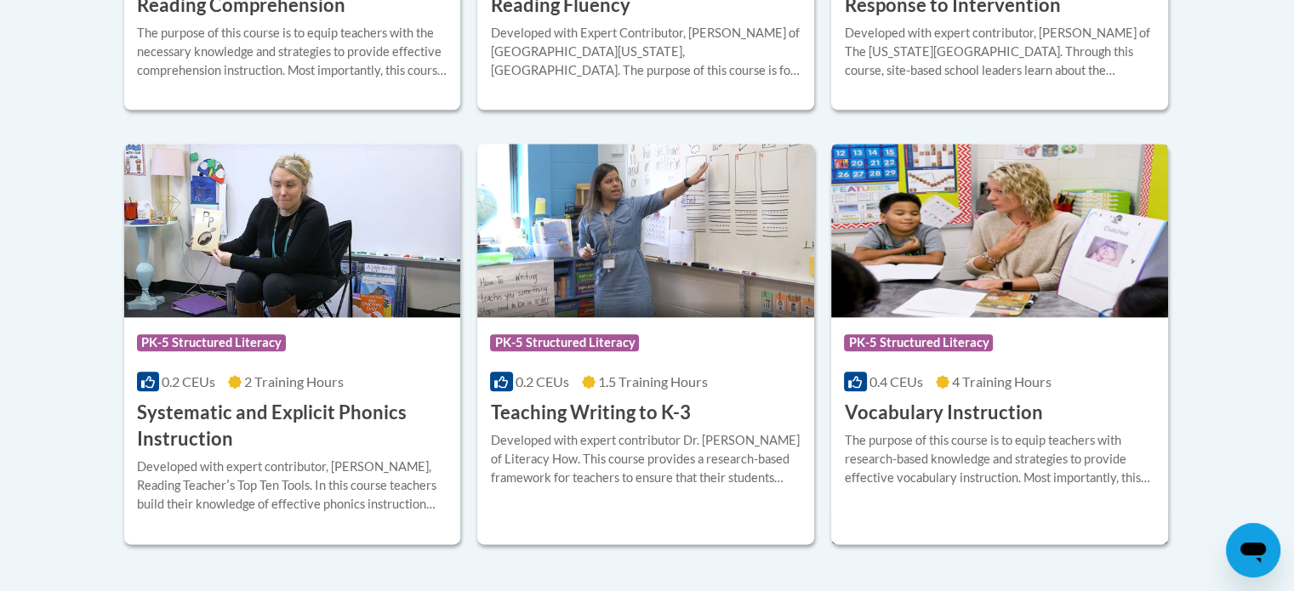
click at [1010, 270] on img at bounding box center [999, 231] width 337 height 174
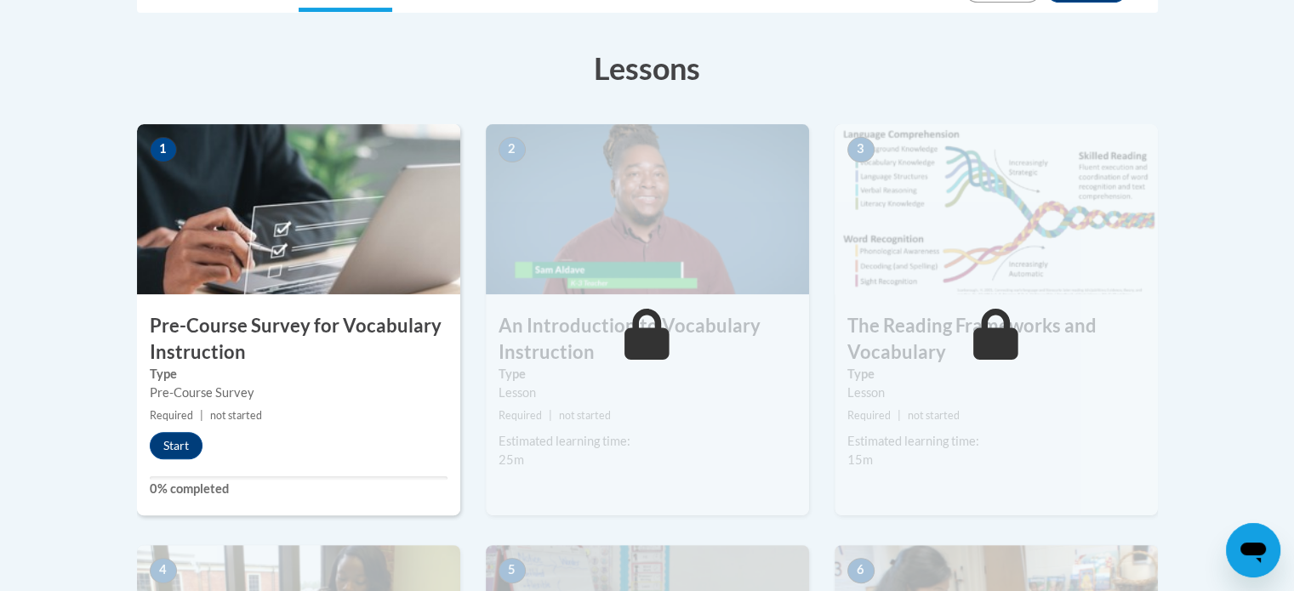
scroll to position [475, 0]
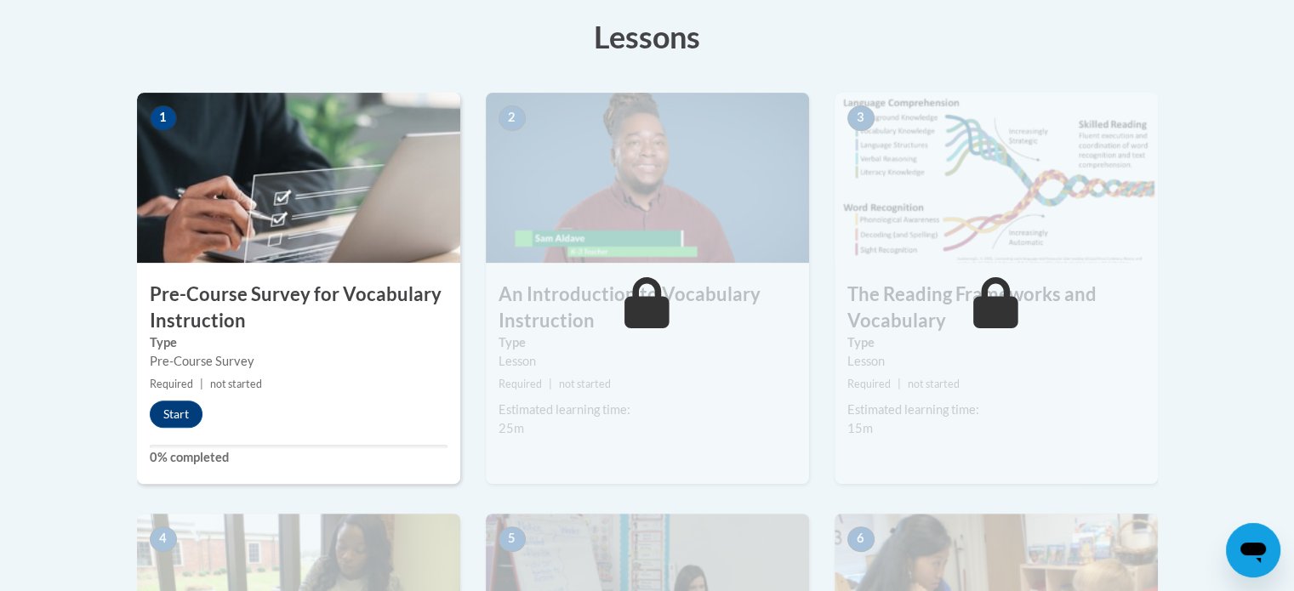
drag, startPoint x: 1304, startPoint y: 87, endPoint x: 1262, endPoint y: 194, distance: 115.0
